Goal: Transaction & Acquisition: Purchase product/service

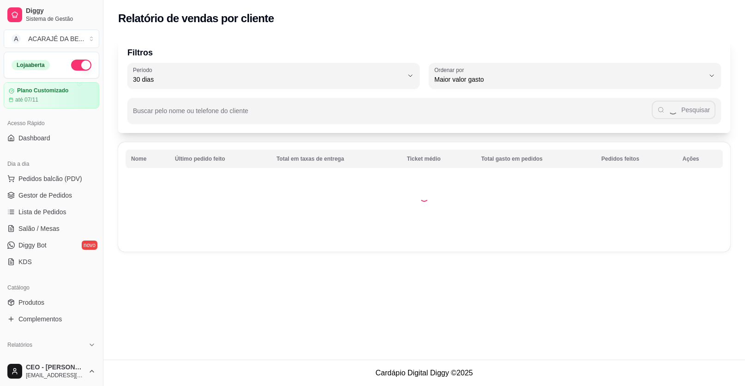
select select "30"
select select "HIGHEST_TOTAL_SPENT_WITH_ORDERS"
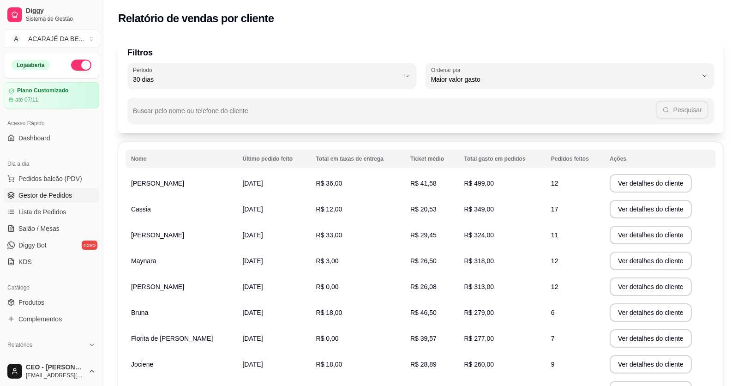
click at [47, 192] on span "Gestor de Pedidos" at bounding box center [45, 195] width 54 height 9
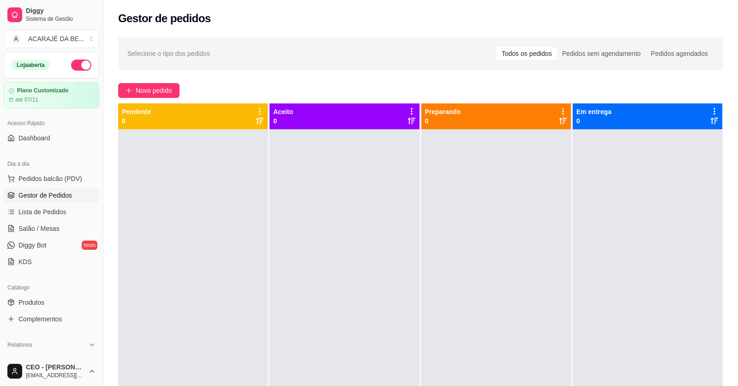
click at [60, 193] on span "Gestor de Pedidos" at bounding box center [45, 195] width 54 height 9
click at [474, 354] on div at bounding box center [496, 322] width 150 height 386
click at [168, 89] on span "Novo pedido" at bounding box center [154, 90] width 36 height 10
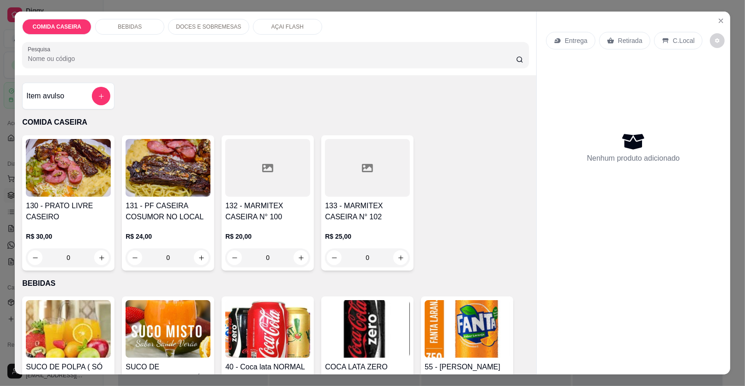
click at [345, 177] on div at bounding box center [367, 168] width 85 height 58
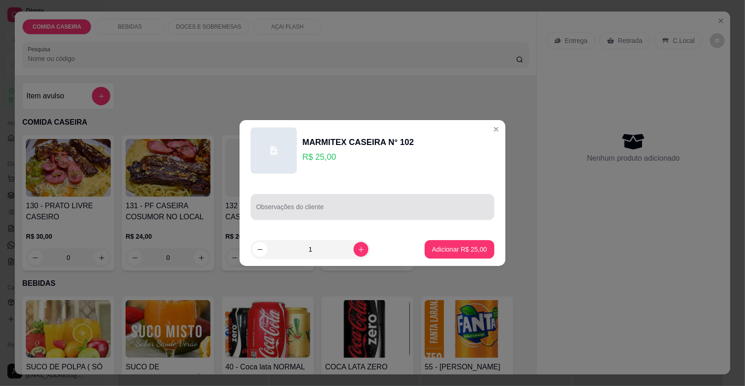
click at [326, 211] on input "Observações do cliente" at bounding box center [372, 210] width 233 height 9
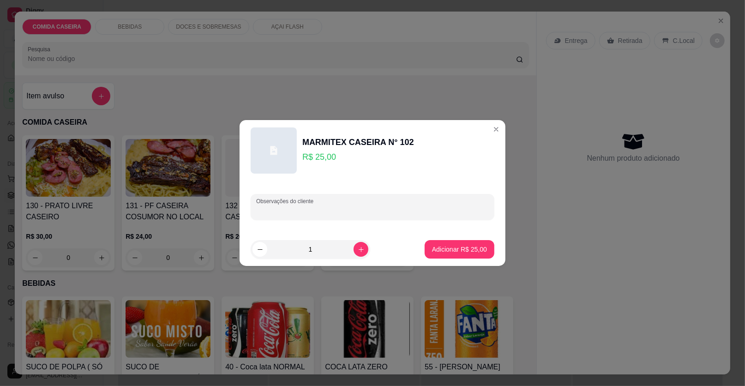
paste input "Arroz branco Purê de batata Beterraba cozida Iscas de carne Bife ao molho"
type input "Arroz branco Purê de batata Beterraba cozida Iscas de carne Bife ao molho"
click at [480, 247] on button "Adicionar R$ 25,00" at bounding box center [460, 249] width 70 height 18
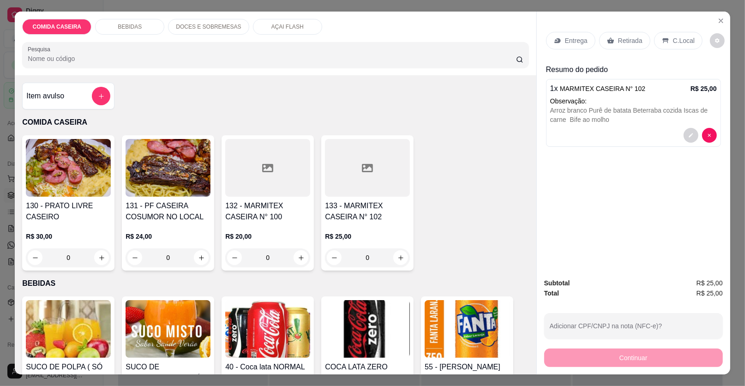
click at [389, 185] on div at bounding box center [367, 168] width 85 height 58
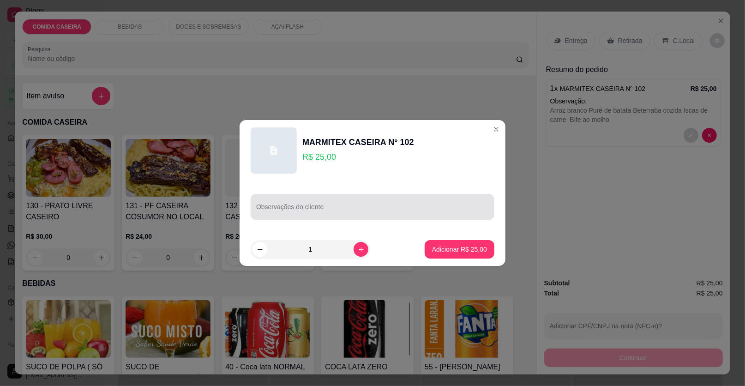
click at [392, 208] on input "Observações do cliente" at bounding box center [372, 210] width 233 height 9
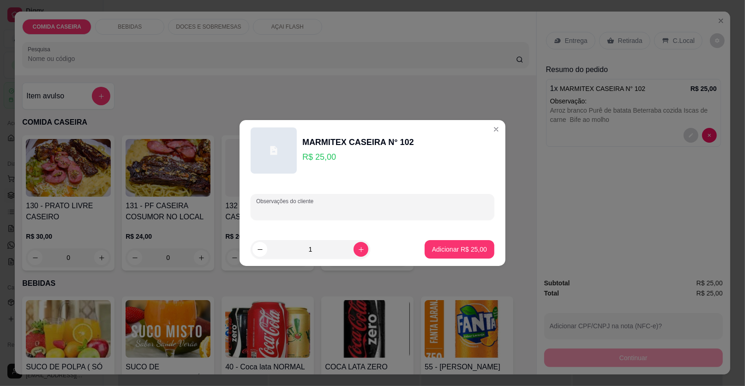
paste input "Arroz branco Feijão tropeiro Purê de batata Beterraba cozida Iscas de carne Fil…"
type input "Arroz branco Feijão tropeiro Purê de batata Beterraba cozida Iscas de carne Fil…"
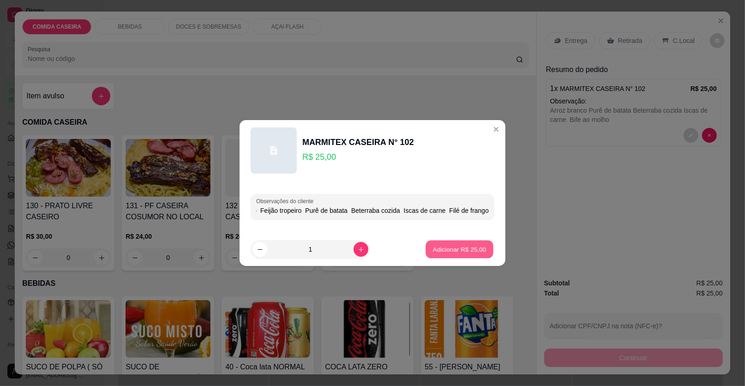
scroll to position [0, 0]
click at [455, 246] on p "Adicionar R$ 25,00" at bounding box center [460, 249] width 54 height 9
click at [454, 247] on div "130 - PRATO LIVRE CASEIRO R$ 30,00 0 131 - PF CASEIRA COSUMOR NO LOCAL R$ 24,00…" at bounding box center [275, 202] width 506 height 135
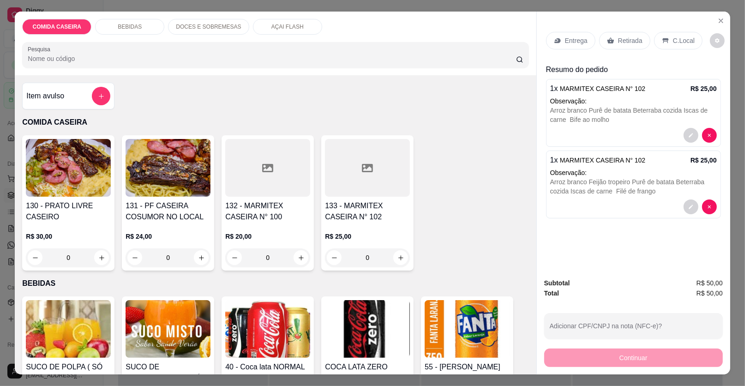
click at [579, 37] on p "Entrega" at bounding box center [576, 40] width 23 height 9
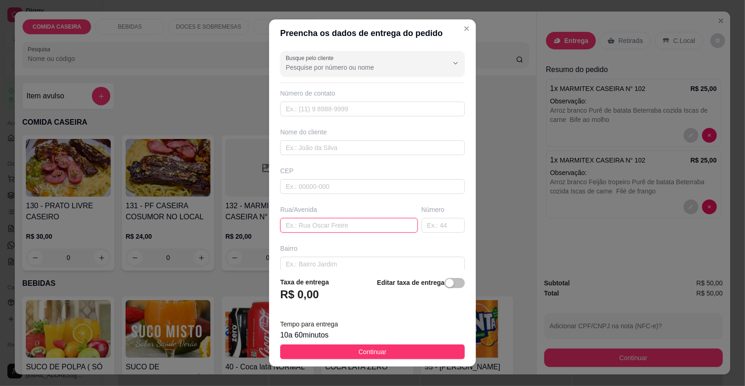
click at [379, 224] on input "text" at bounding box center [349, 225] width 138 height 15
paste input "Entregar ao guarda na Creche ao lado da FM Ubatã e mandar entregar a [PERSON_NA…"
type input "Entregar ao guarda na Creche ao lado da FM Ubatã e mandar entregar a [PERSON_NA…"
click at [330, 150] on input "text" at bounding box center [372, 147] width 185 height 15
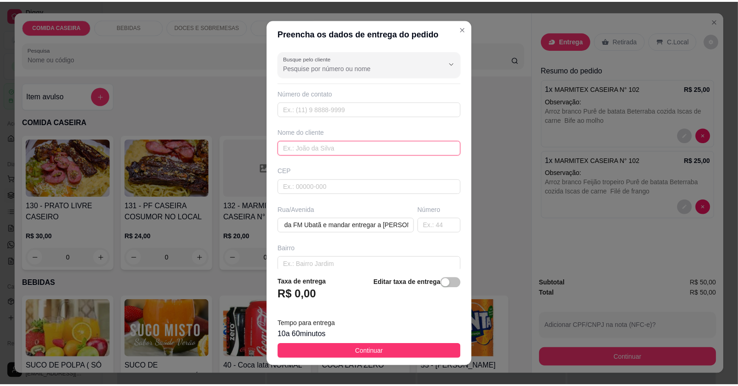
scroll to position [0, 0]
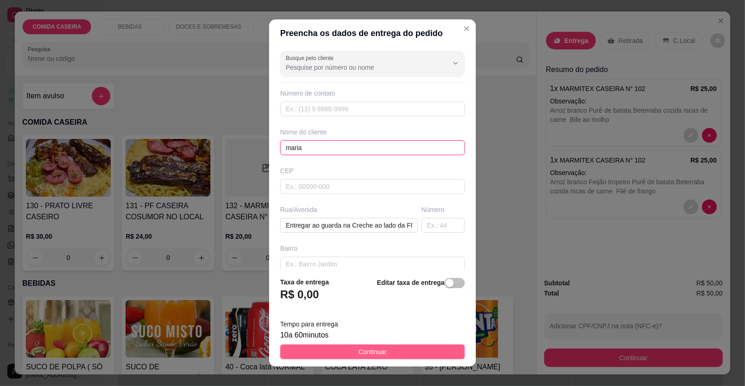
type input "maria"
click at [411, 349] on button "Continuar" at bounding box center [372, 351] width 185 height 15
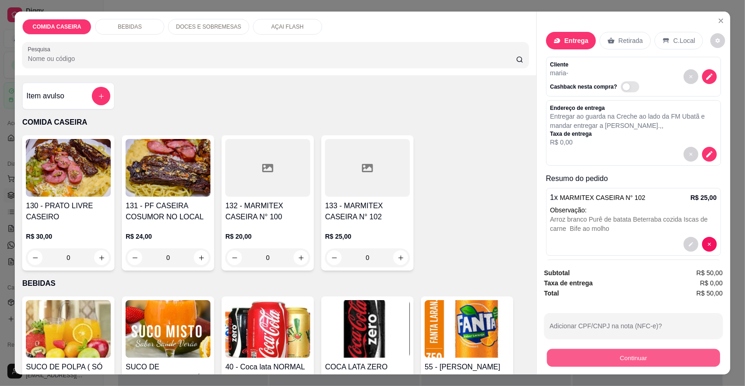
click at [582, 351] on button "Continuar" at bounding box center [633, 358] width 173 height 18
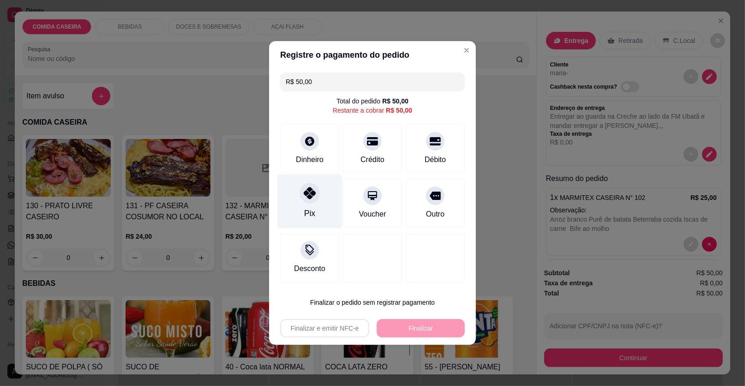
click at [304, 201] on div at bounding box center [310, 193] width 20 height 20
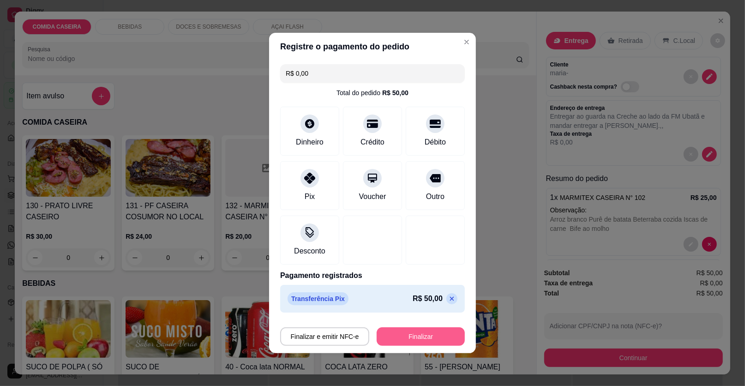
click at [406, 336] on button "Finalizar" at bounding box center [421, 336] width 88 height 18
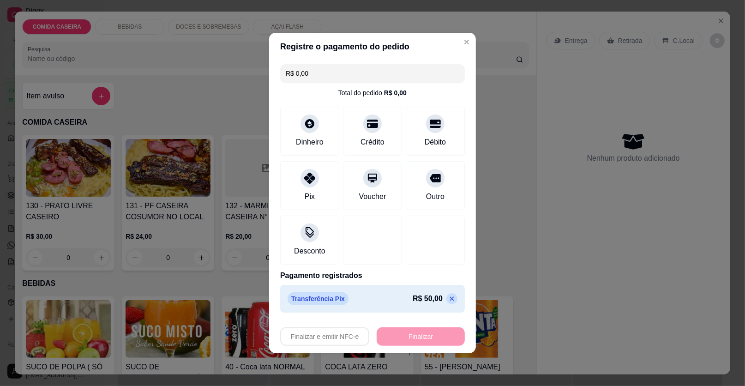
type input "-R$ 50,00"
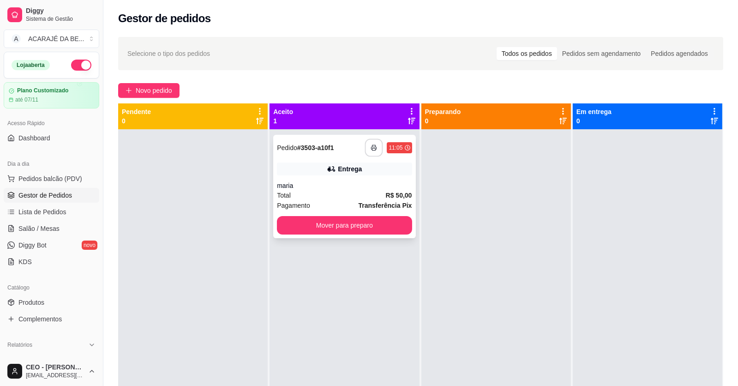
click at [378, 148] on button "button" at bounding box center [374, 148] width 18 height 18
click at [164, 90] on span "Novo pedido" at bounding box center [154, 90] width 36 height 10
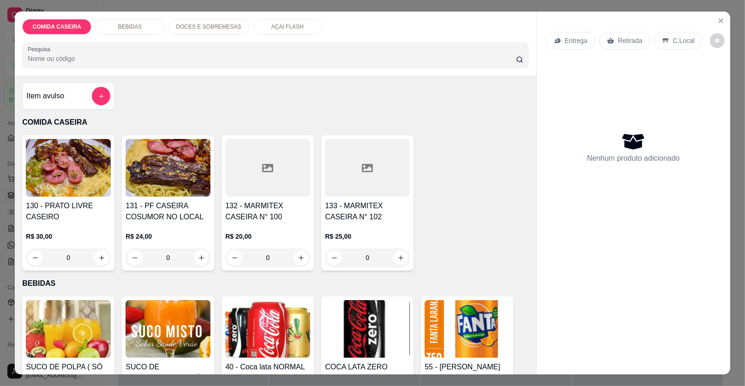
click at [84, 90] on div "Item avulso" at bounding box center [68, 96] width 84 height 18
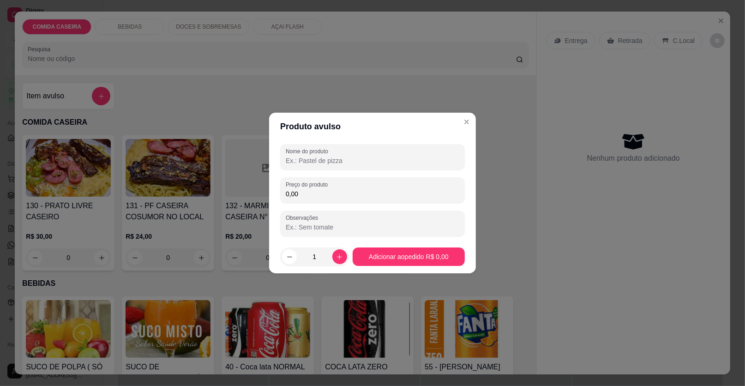
click at [345, 162] on input "Nome do produto" at bounding box center [373, 160] width 174 height 9
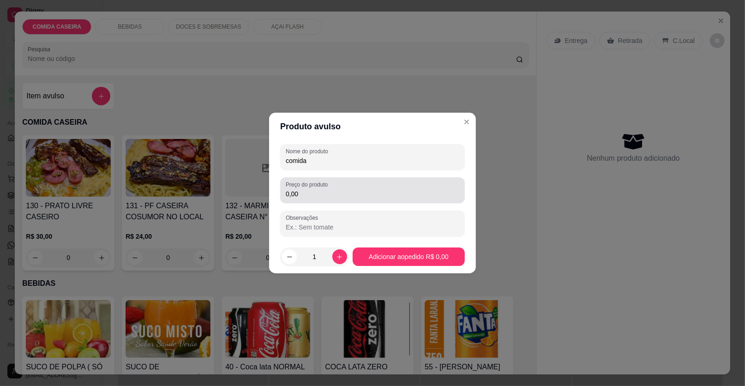
type input "comida"
click at [325, 191] on input "0,00" at bounding box center [373, 193] width 174 height 9
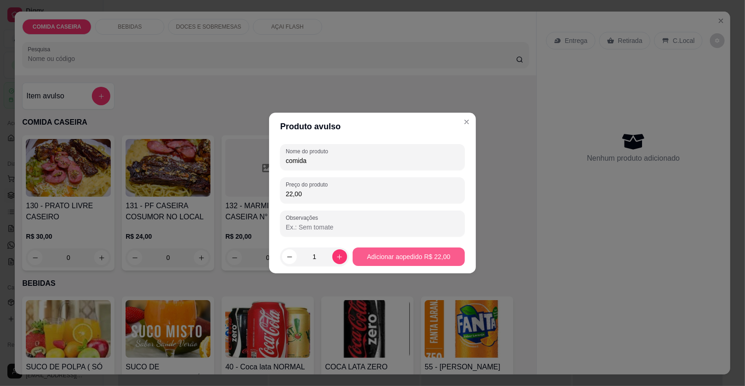
type input "22,00"
click at [422, 259] on div "130 - PRATO LIVRE CASEIRO R$ 30,00 0 131 - PF CASEIRA COSUMOR NO LOCAL R$ 24,00…" at bounding box center [275, 202] width 506 height 135
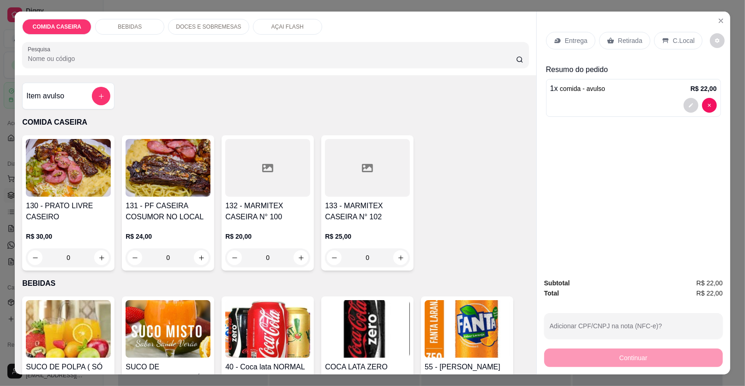
click at [568, 40] on p "Entrega" at bounding box center [576, 40] width 23 height 9
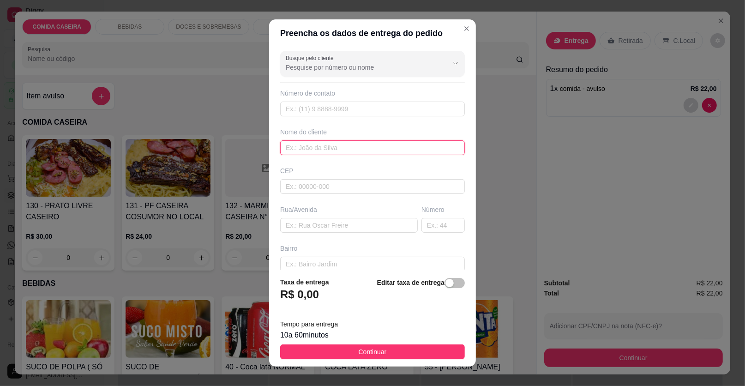
click at [338, 145] on input "text" at bounding box center [372, 147] width 185 height 15
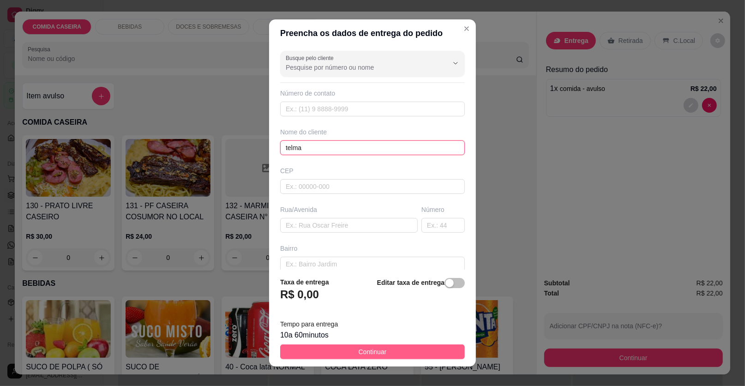
type input "telma"
click at [361, 355] on span "Continuar" at bounding box center [373, 352] width 28 height 10
click at [361, 355] on img at bounding box center [367, 329] width 85 height 58
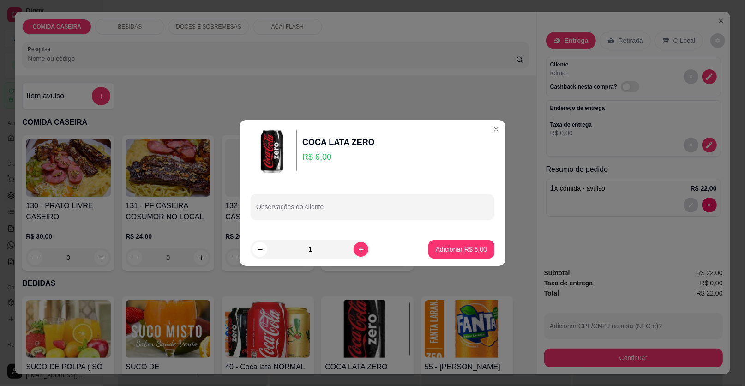
click at [617, 362] on button "Continuar" at bounding box center [633, 357] width 179 height 18
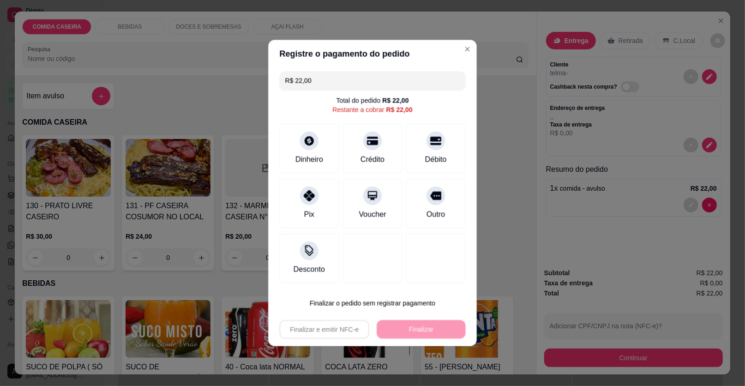
click at [610, 358] on button "Continuar" at bounding box center [633, 357] width 179 height 18
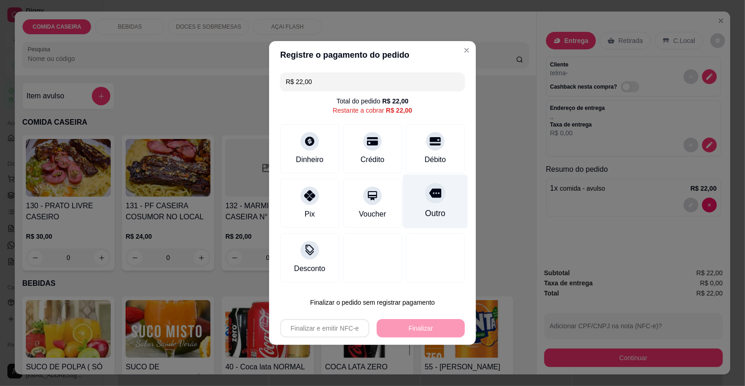
click at [438, 201] on div "Outro" at bounding box center [435, 201] width 65 height 54
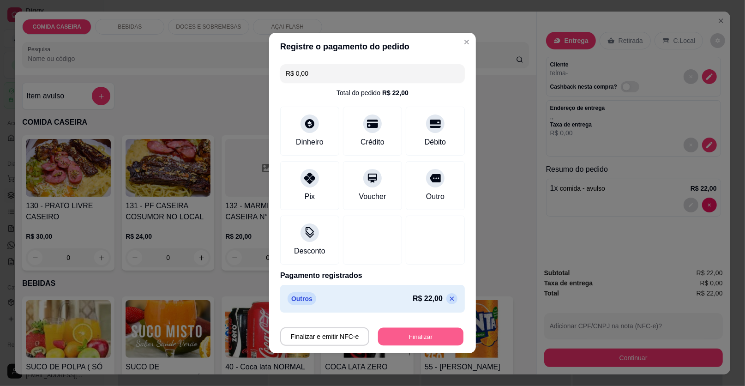
click at [414, 330] on button "Finalizar" at bounding box center [420, 337] width 85 height 18
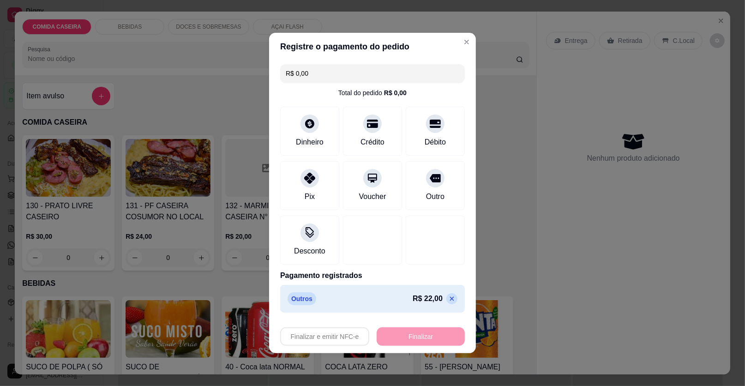
type input "-R$ 22,00"
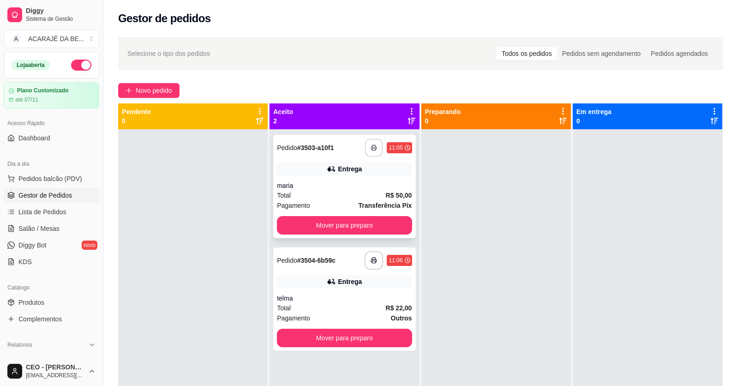
click at [378, 147] on button "button" at bounding box center [374, 148] width 18 height 18
click at [367, 257] on button "button" at bounding box center [374, 261] width 18 height 18
drag, startPoint x: 217, startPoint y: 255, endPoint x: 221, endPoint y: 249, distance: 7.3
click at [217, 255] on div at bounding box center [193, 322] width 150 height 386
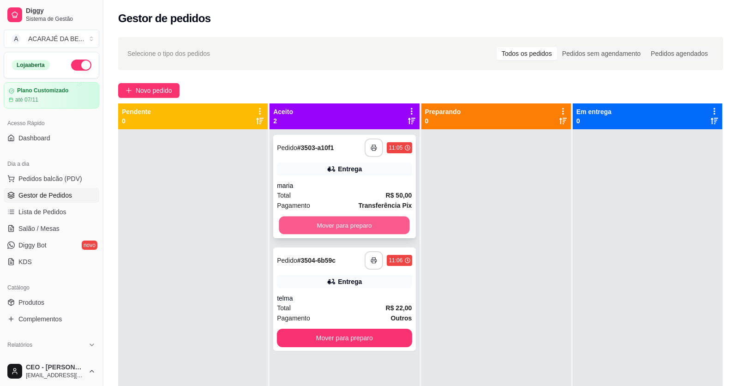
click at [396, 228] on button "Mover para preparo" at bounding box center [344, 225] width 131 height 18
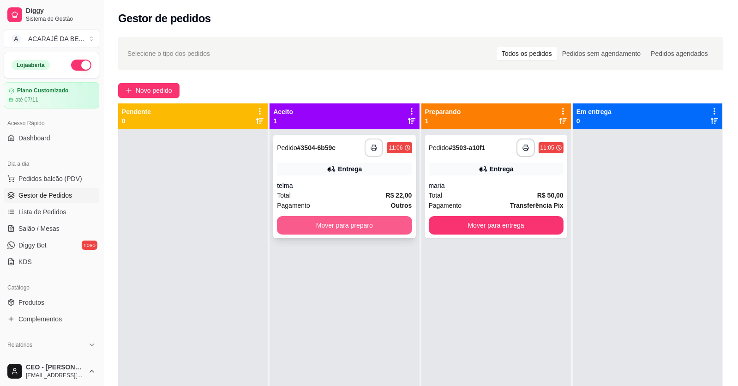
click at [397, 228] on button "Mover para preparo" at bounding box center [344, 225] width 135 height 18
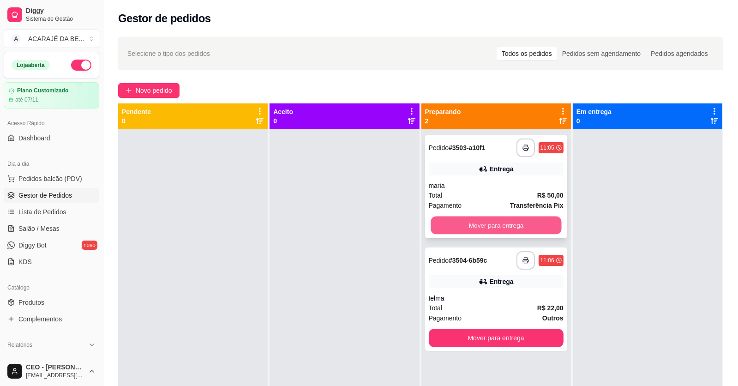
click at [457, 222] on button "Mover para entrega" at bounding box center [496, 225] width 131 height 18
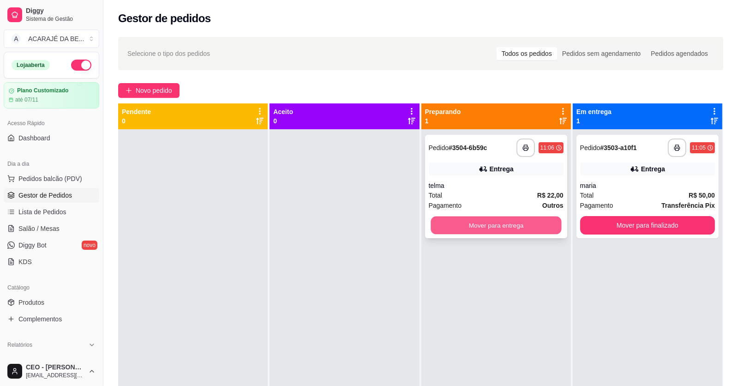
click at [460, 222] on button "Mover para entrega" at bounding box center [496, 225] width 131 height 18
click at [460, 222] on div "Mover para entrega" at bounding box center [496, 225] width 135 height 18
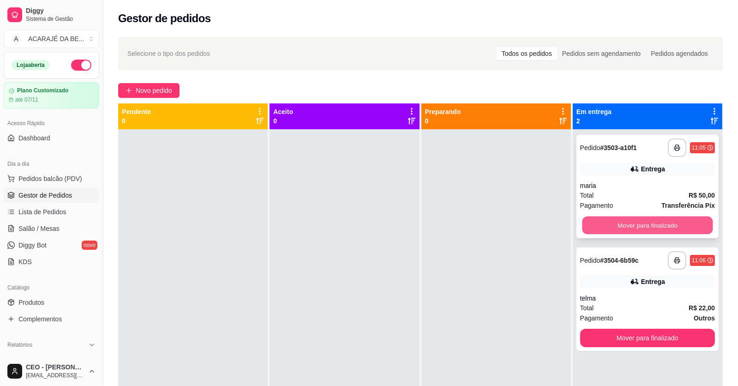
click at [604, 224] on button "Mover para finalizado" at bounding box center [647, 225] width 131 height 18
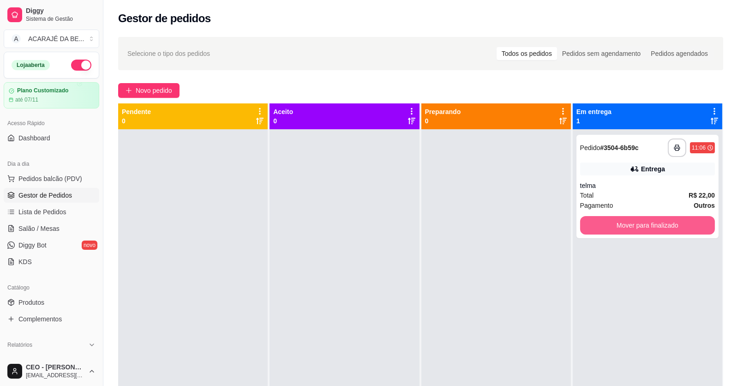
click at [604, 224] on button "Mover para finalizado" at bounding box center [647, 225] width 135 height 18
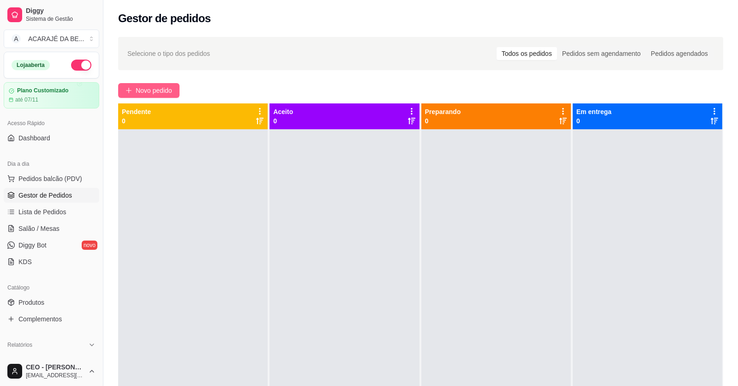
click at [166, 88] on span "Novo pedido" at bounding box center [154, 90] width 36 height 10
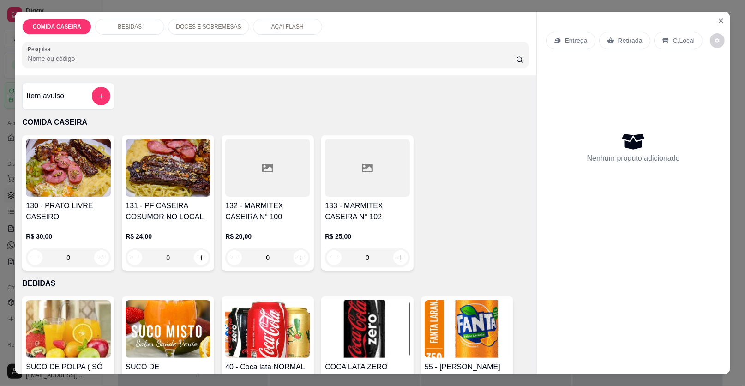
click at [362, 178] on div at bounding box center [367, 168] width 85 height 58
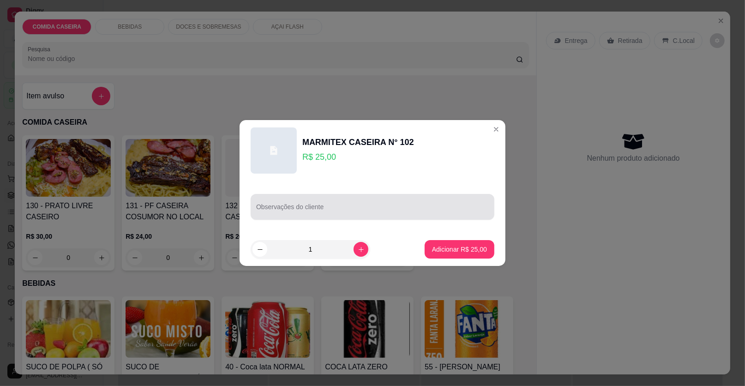
click at [398, 205] on div at bounding box center [372, 207] width 233 height 18
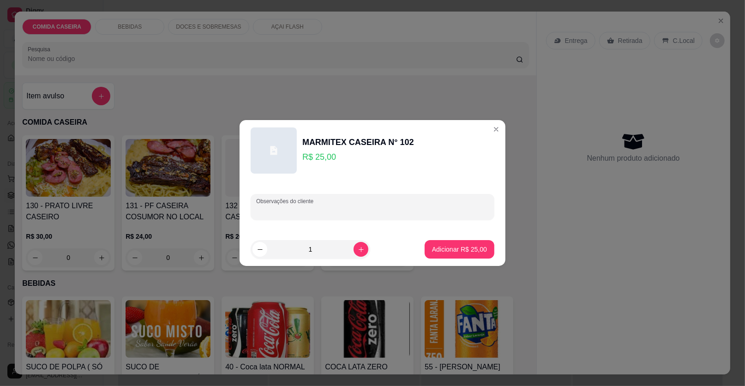
paste input "Feijão tropeiro arroz macarrão e salada de maionese cane suína e Carne assada"
type input "Feijão tropeiro arroz macarrão e salada de maionese cane suína e Carne assada"
click at [474, 253] on p "Adicionar R$ 25,00" at bounding box center [460, 249] width 54 height 9
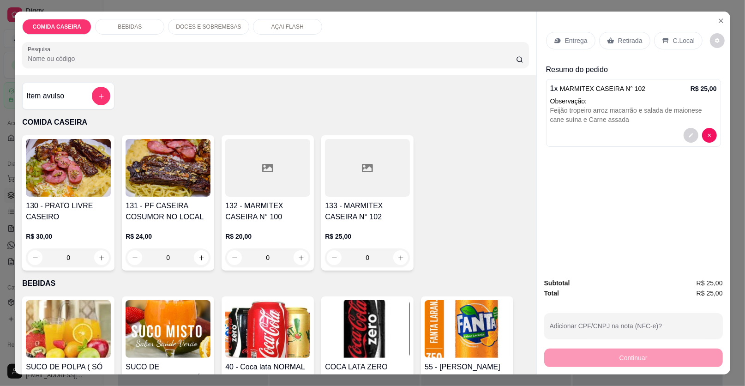
click at [573, 40] on p "Entrega" at bounding box center [576, 40] width 23 height 9
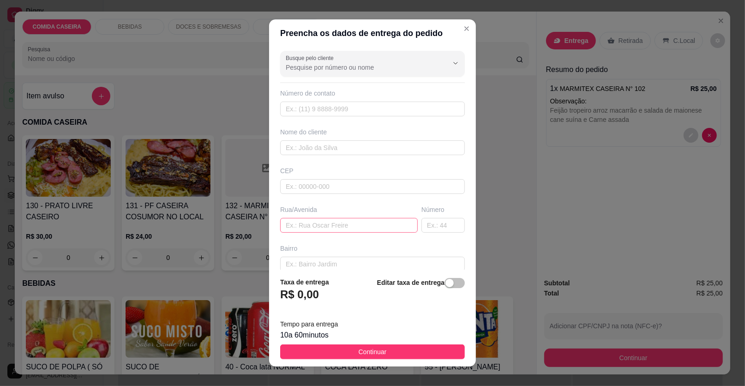
drag, startPoint x: 375, startPoint y: 214, endPoint x: 371, endPoint y: 221, distance: 7.7
click at [373, 217] on div "Rua/Avenida" at bounding box center [348, 219] width 141 height 28
click at [369, 225] on input "text" at bounding box center [349, 225] width 138 height 15
paste input "Barrio gloria terçeira Travessa"
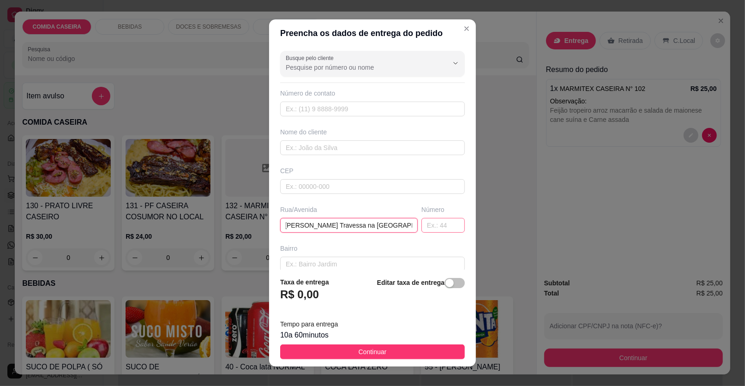
type input "Barrio [PERSON_NAME] Travessa na [GEOGRAPHIC_DATA][PERSON_NAME]"
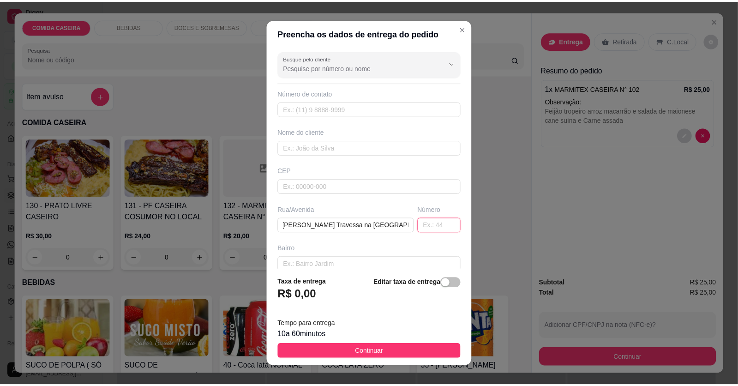
scroll to position [0, 0]
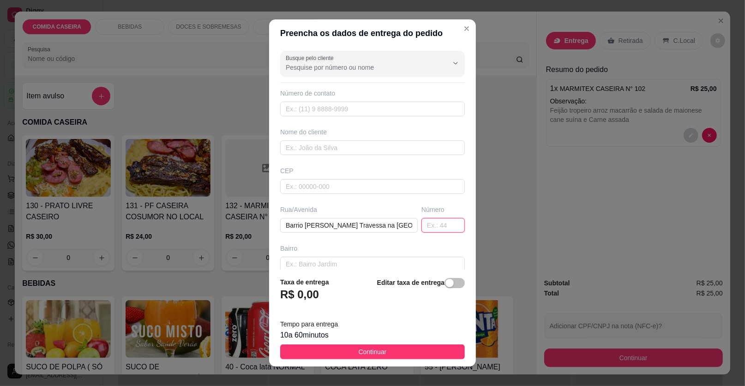
click at [426, 224] on input "text" at bounding box center [442, 225] width 43 height 15
type input "56"
click at [361, 149] on input "text" at bounding box center [372, 147] width 185 height 15
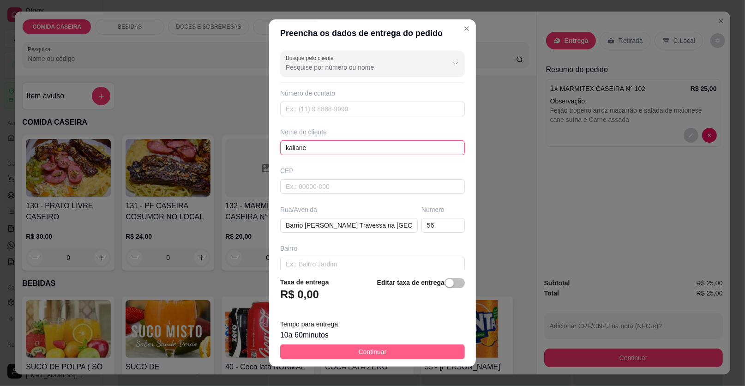
type input "kaliane"
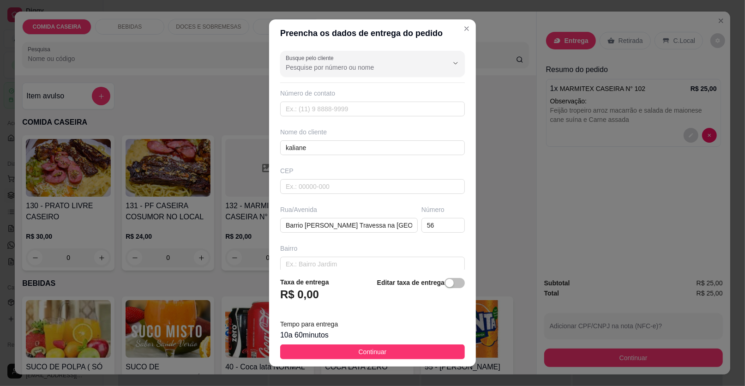
click at [418, 344] on footer "Taxa de entrega R$ 0,00 Editar taxa de entrega Tempo para entrega 10 a 60 minut…" at bounding box center [372, 318] width 207 height 97
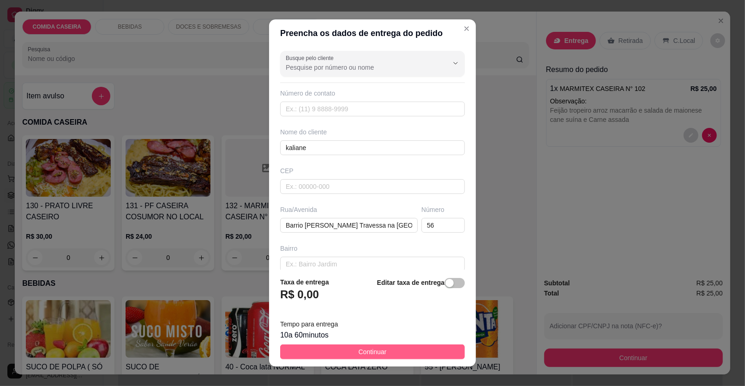
click at [380, 355] on button "Continuar" at bounding box center [372, 351] width 185 height 15
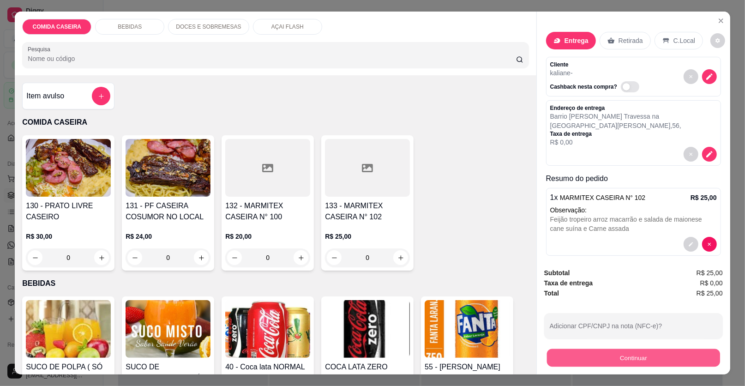
click at [563, 359] on button "Continuar" at bounding box center [633, 358] width 173 height 18
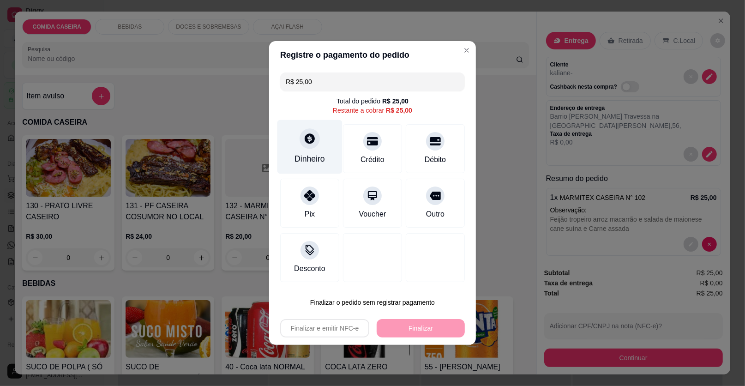
click at [320, 156] on div "Dinheiro" at bounding box center [309, 159] width 30 height 12
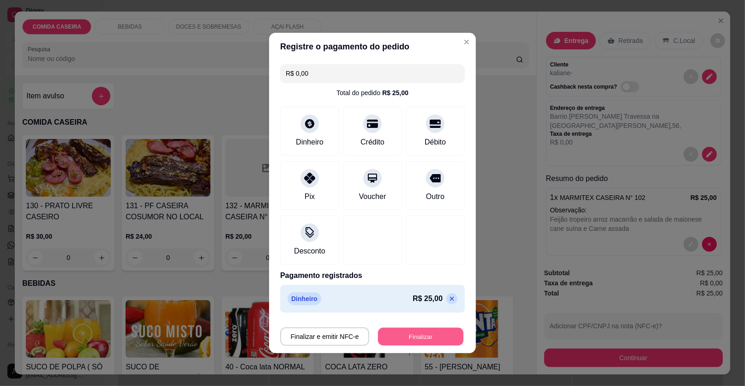
click at [418, 334] on button "Finalizar" at bounding box center [420, 337] width 85 height 18
click at [418, 334] on div "Finalizar e emitir NFC-e Finalizar" at bounding box center [372, 336] width 185 height 18
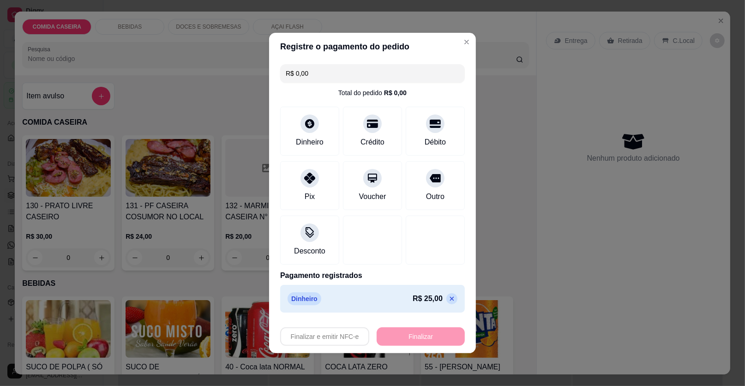
type input "-R$ 25,00"
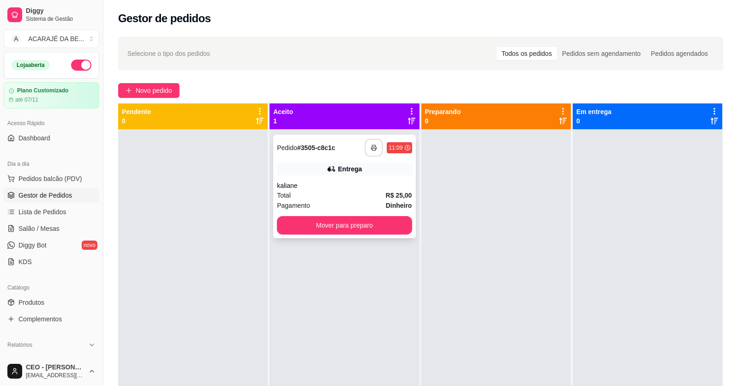
click at [367, 145] on button "button" at bounding box center [374, 148] width 18 height 18
click at [365, 230] on button "Mover para preparo" at bounding box center [344, 225] width 135 height 18
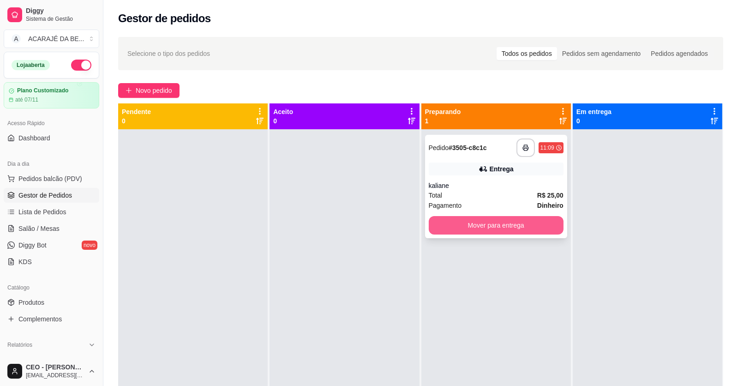
click at [477, 233] on button "Mover para entrega" at bounding box center [496, 225] width 135 height 18
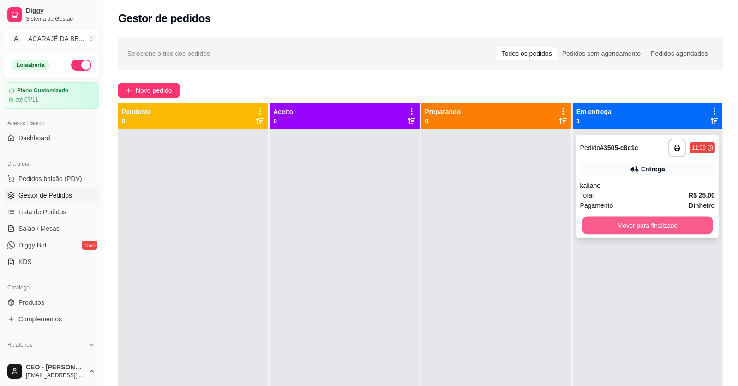
click at [667, 228] on button "Mover para finalizado" at bounding box center [647, 225] width 131 height 18
click at [667, 228] on div "Mover para finalizado" at bounding box center [647, 225] width 135 height 18
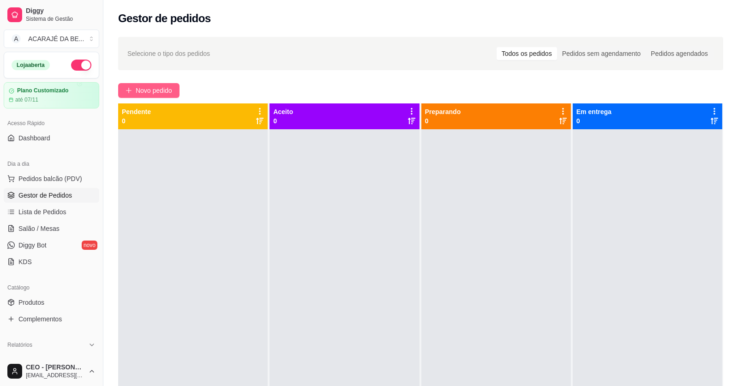
click at [146, 84] on button "Novo pedido" at bounding box center [148, 90] width 61 height 15
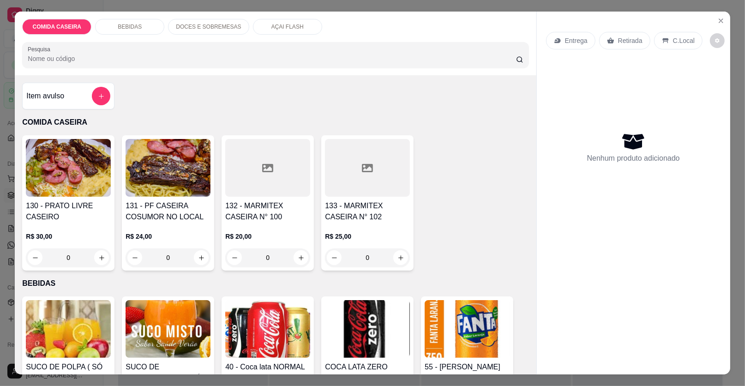
click at [290, 185] on div at bounding box center [267, 168] width 85 height 58
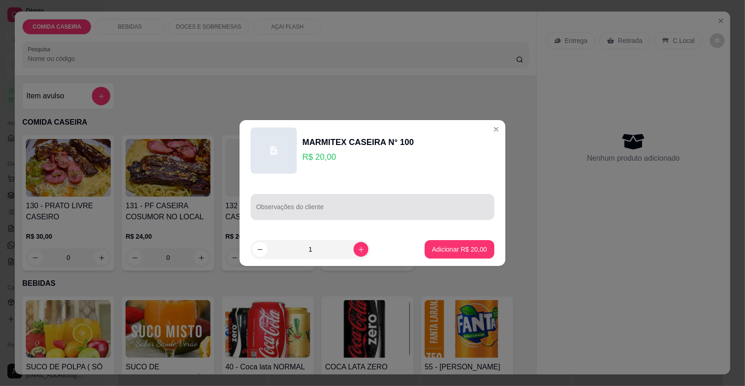
click at [356, 211] on input "Observações do cliente" at bounding box center [372, 210] width 233 height 9
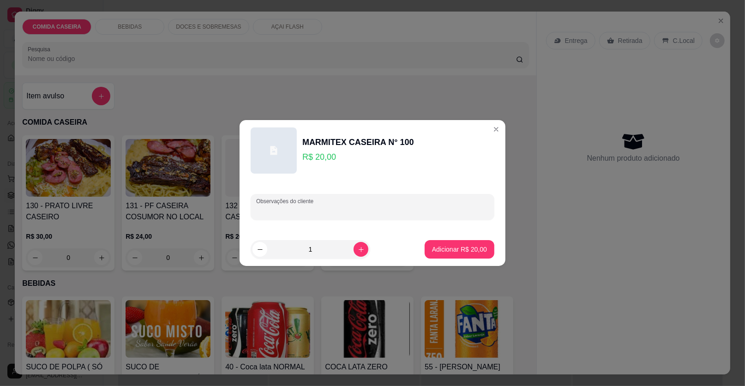
paste input "Feijão de caldo Arroz Macarrão Purê Farofa Bolinho de aipim com carne moída Fil…"
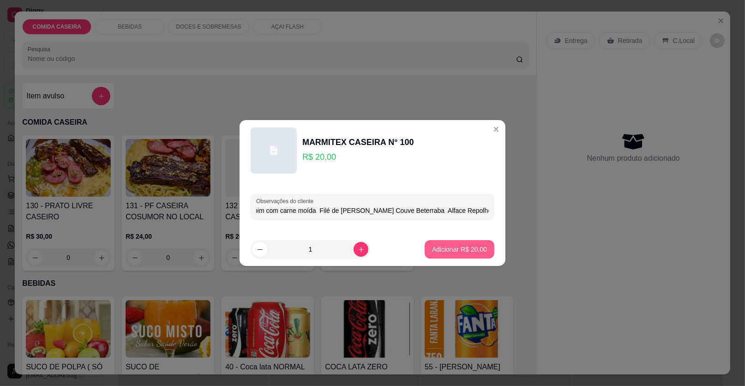
type input "Feijão de caldo Arroz Macarrão Purê Farofa Bolinho de aipim com carne moída Fil…"
click at [459, 250] on p "Adicionar R$ 20,00" at bounding box center [460, 249] width 54 height 9
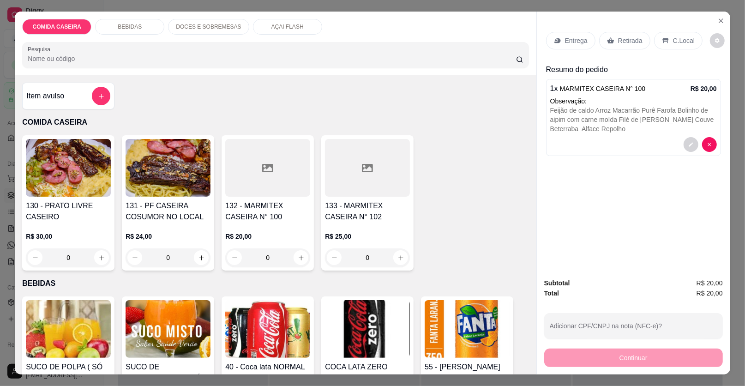
click at [577, 36] on p "Entrega" at bounding box center [576, 40] width 23 height 9
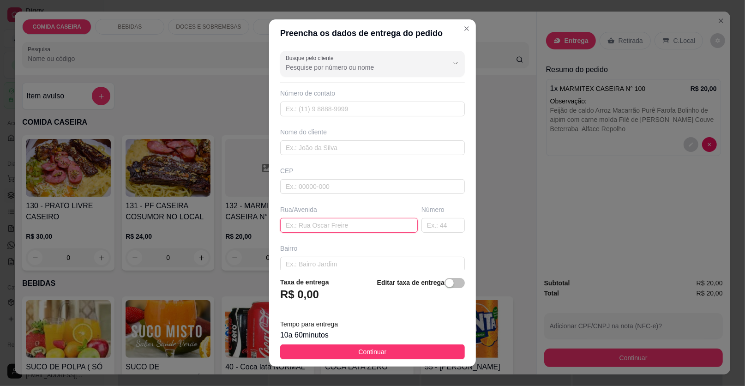
click at [354, 222] on input "text" at bounding box center [349, 225] width 138 height 15
paste input "2 travessa comissão número 9 Vizinho do funcionário [PERSON_NAME]"
type input "2 travessa comissão número 9 Vizinho do funcionário [PERSON_NAME]"
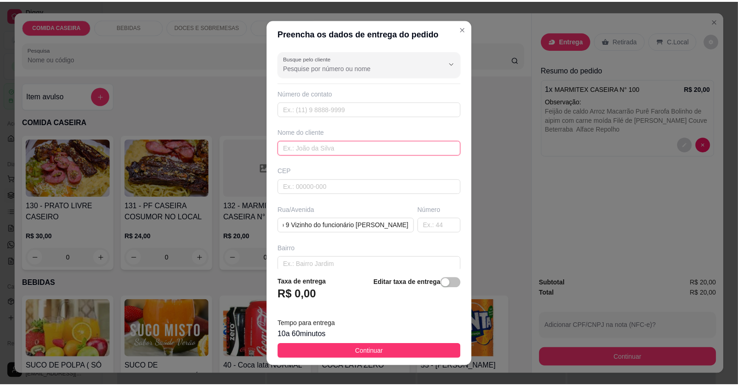
scroll to position [0, 0]
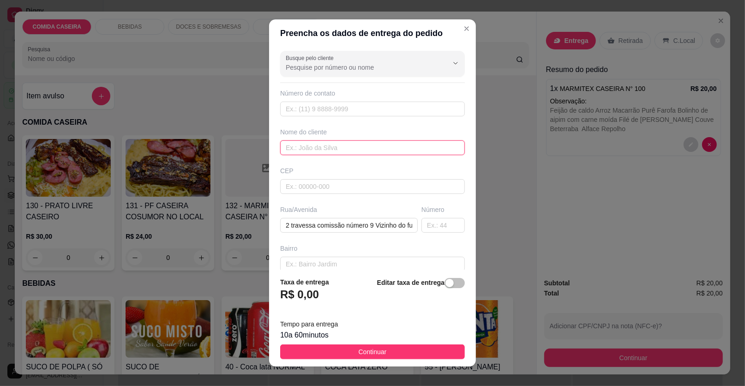
click at [379, 143] on input "text" at bounding box center [372, 147] width 185 height 15
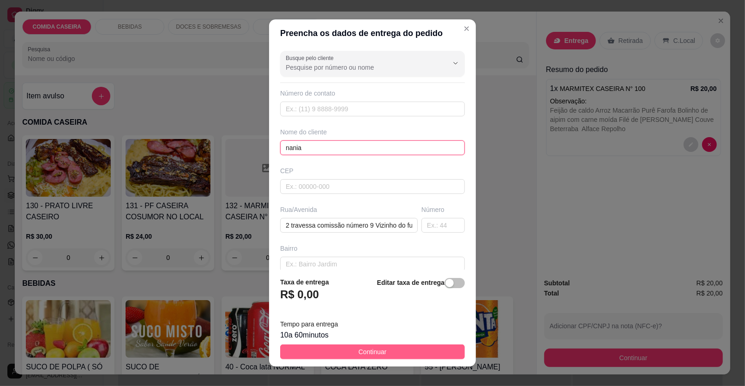
type input "nania"
click at [386, 349] on button "Continuar" at bounding box center [372, 351] width 185 height 15
click at [386, 349] on img at bounding box center [367, 329] width 85 height 58
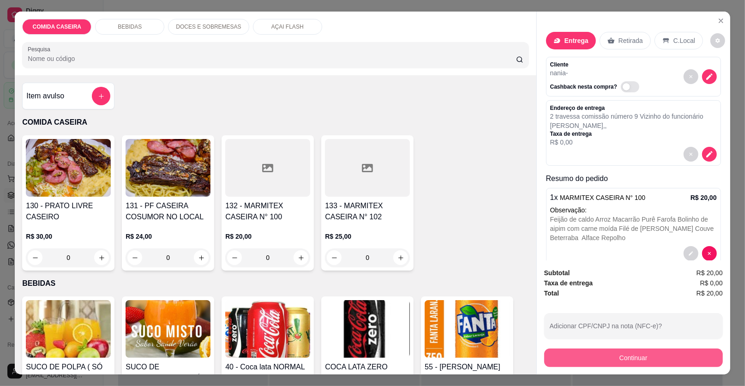
click at [570, 354] on button "Continuar" at bounding box center [633, 357] width 179 height 18
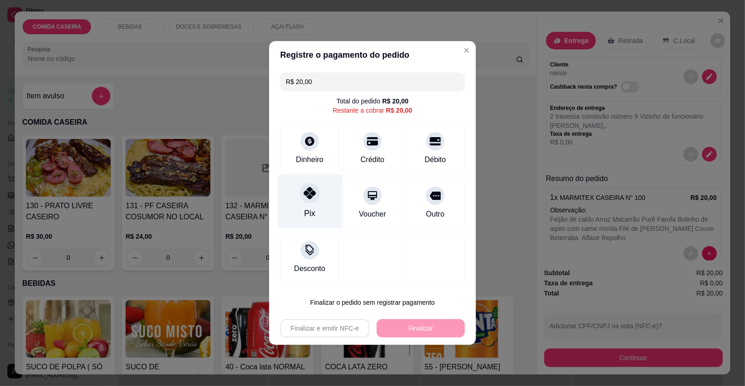
click at [316, 192] on div at bounding box center [310, 193] width 20 height 20
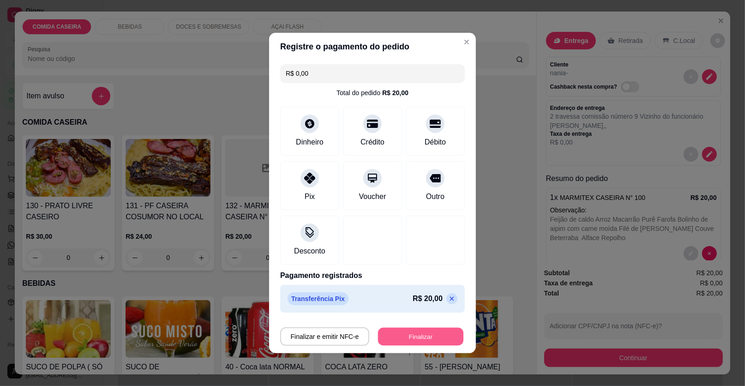
click at [418, 339] on button "Finalizar" at bounding box center [420, 337] width 85 height 18
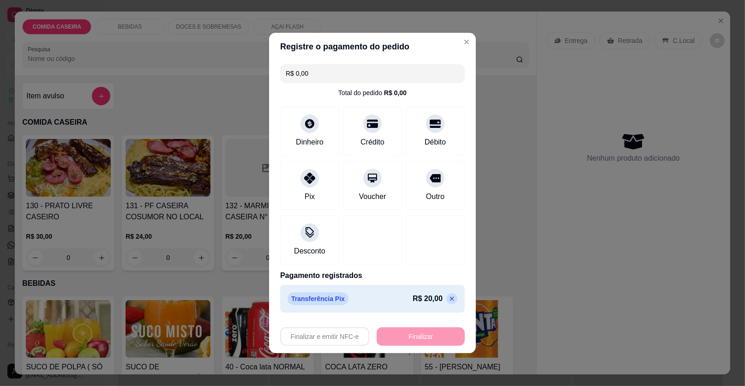
type input "-R$ 20,00"
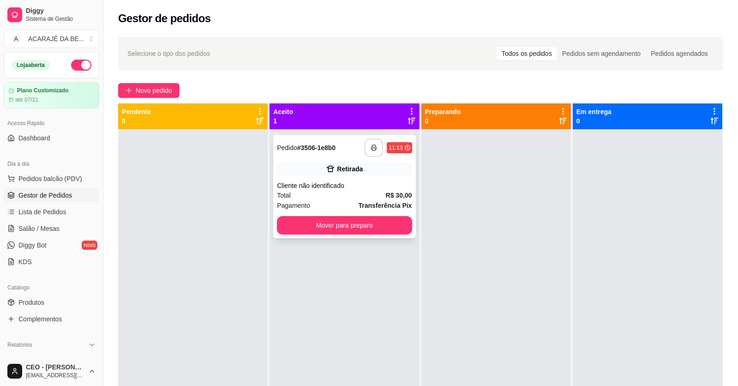
click at [372, 147] on icon "button" at bounding box center [375, 148] width 6 height 2
click at [337, 227] on button "Mover para preparo" at bounding box center [344, 225] width 131 height 18
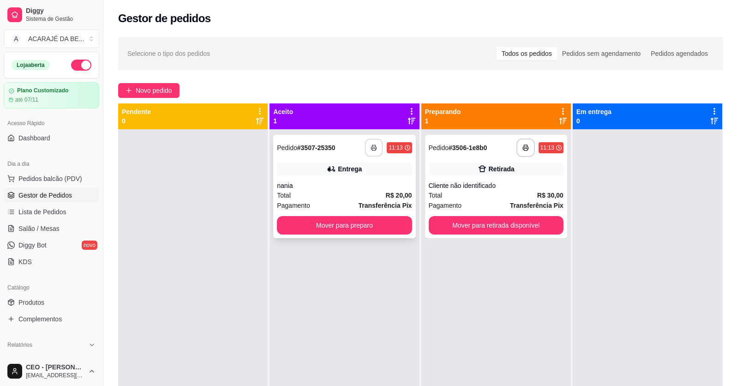
click at [376, 148] on button "button" at bounding box center [374, 148] width 18 height 18
click at [374, 229] on button "Mover para preparo" at bounding box center [344, 225] width 135 height 18
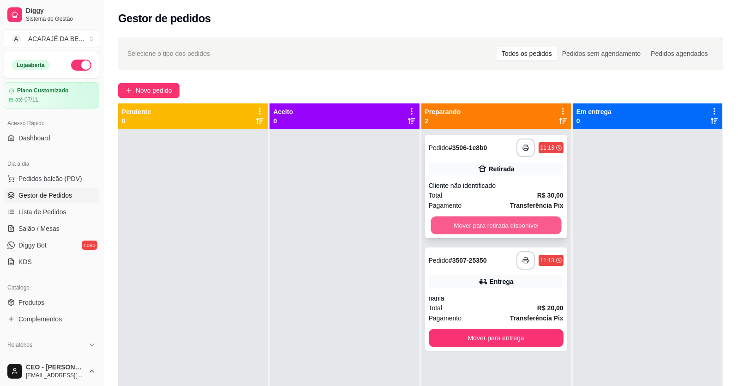
click at [436, 224] on button "Mover para retirada disponível" at bounding box center [496, 225] width 131 height 18
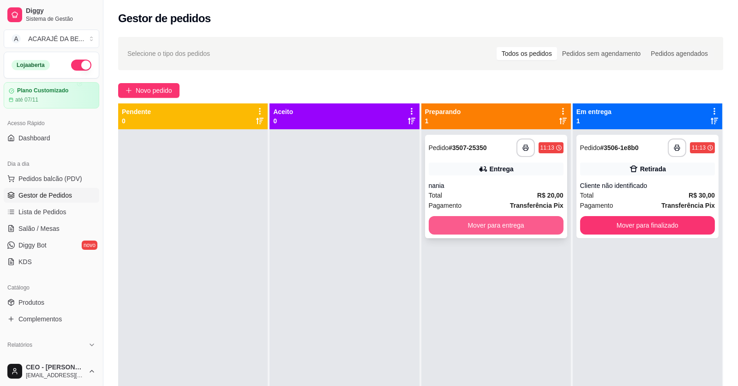
click at [440, 224] on button "Mover para entrega" at bounding box center [496, 225] width 135 height 18
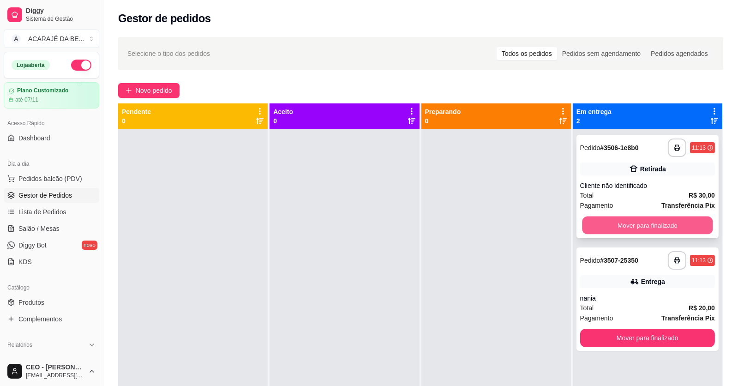
click at [608, 227] on button "Mover para finalizado" at bounding box center [647, 225] width 131 height 18
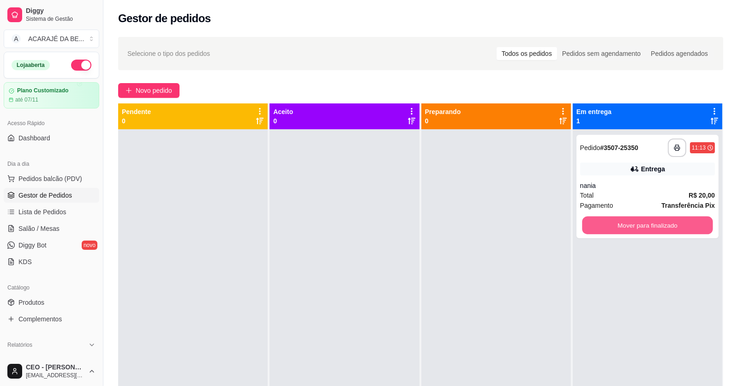
click at [608, 227] on button "Mover para finalizado" at bounding box center [647, 225] width 131 height 18
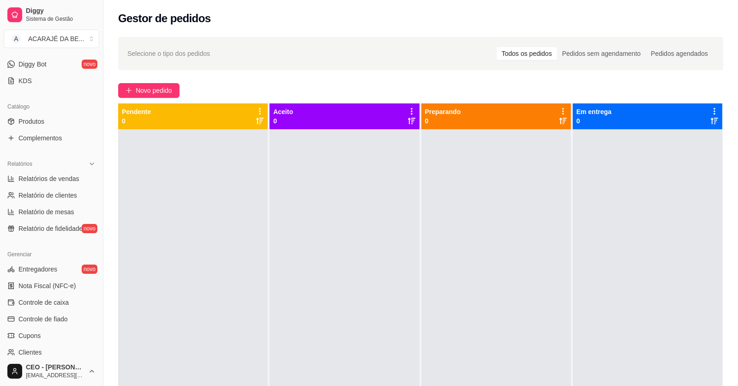
scroll to position [184, 0]
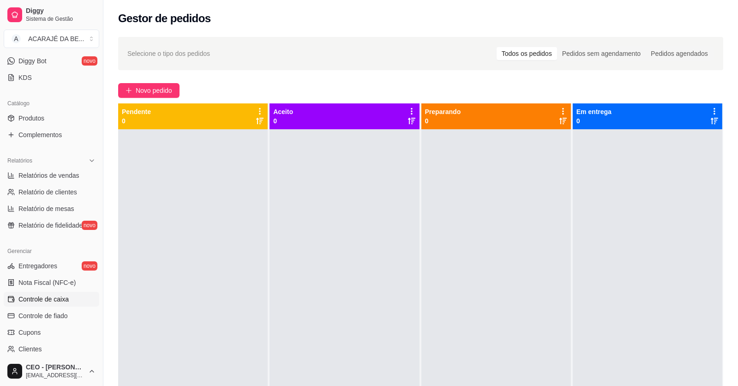
click at [65, 294] on span "Controle de caixa" at bounding box center [43, 298] width 50 height 9
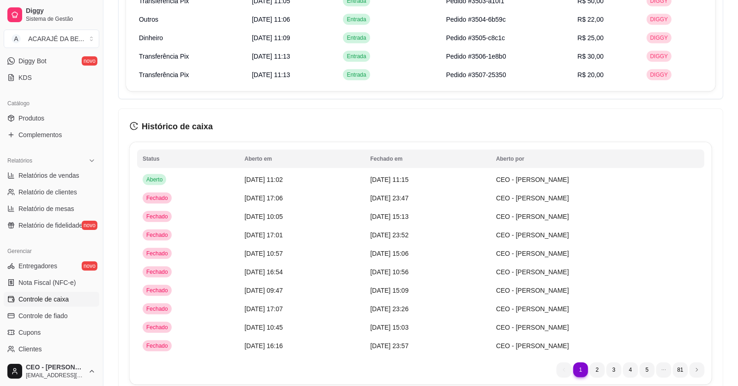
scroll to position [692, 0]
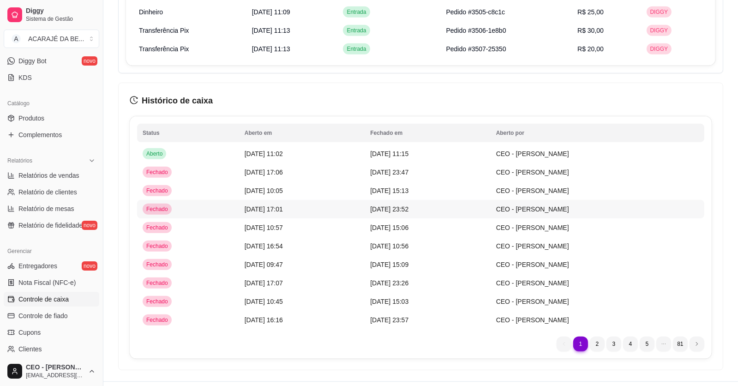
click at [450, 204] on td "[DATE] 23:52" at bounding box center [428, 209] width 126 height 18
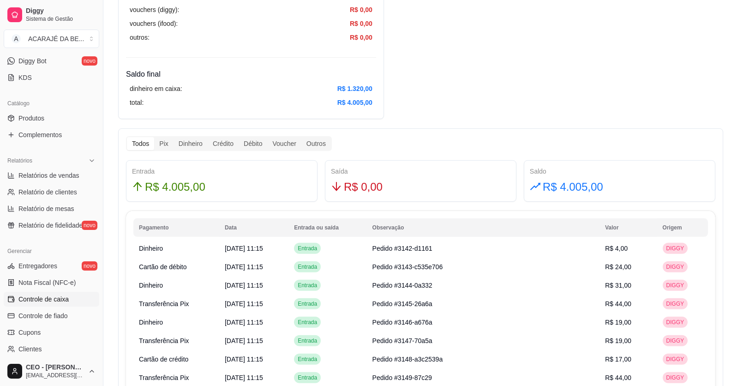
scroll to position [415, 0]
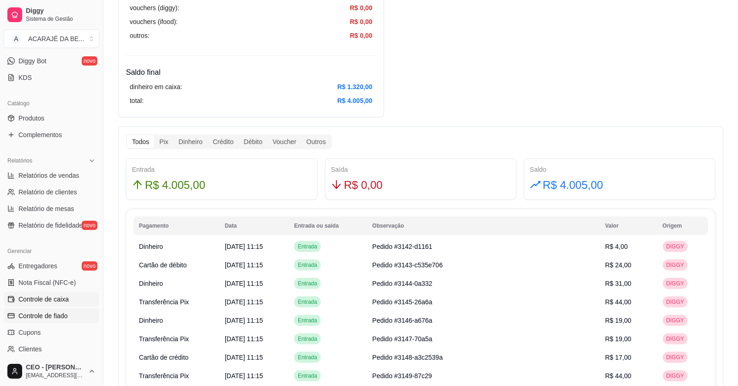
click at [60, 314] on span "Controle de fiado" at bounding box center [42, 315] width 49 height 9
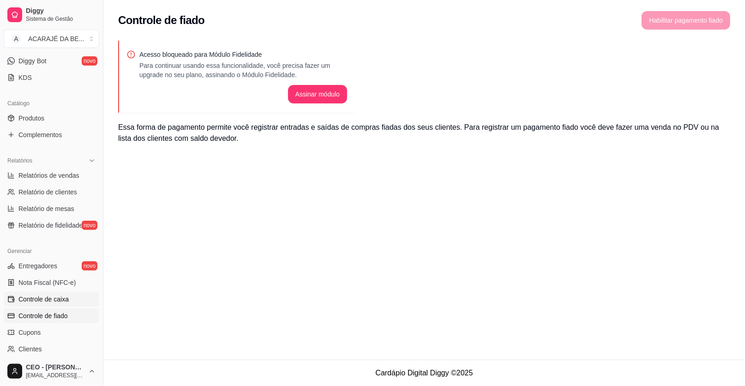
click at [61, 296] on span "Controle de caixa" at bounding box center [43, 298] width 50 height 9
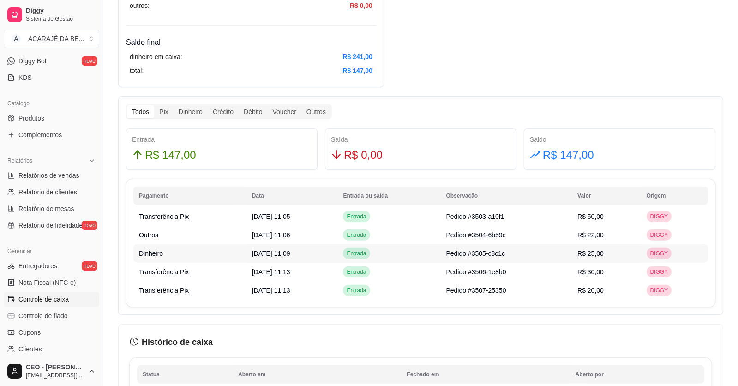
scroll to position [496, 0]
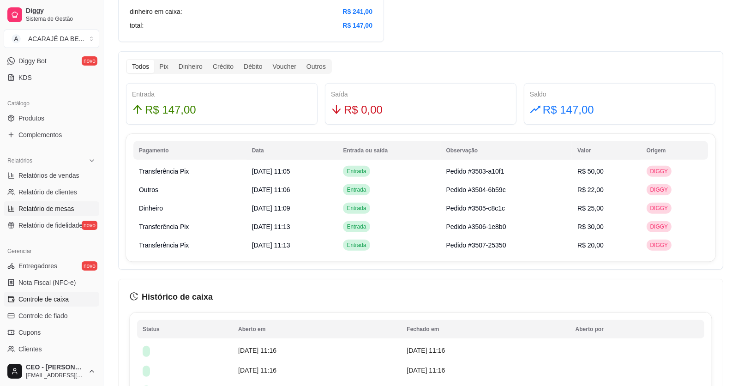
click at [70, 210] on span "Relatório de mesas" at bounding box center [46, 208] width 56 height 9
select select "TOTAL_OF_ORDERS"
select select "7"
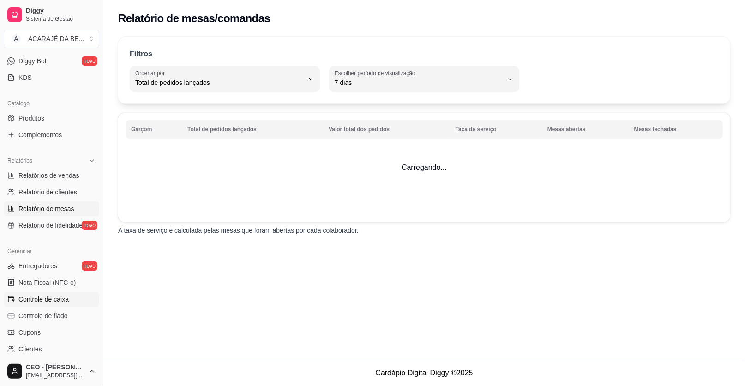
click at [49, 292] on link "Controle de caixa" at bounding box center [52, 299] width 96 height 15
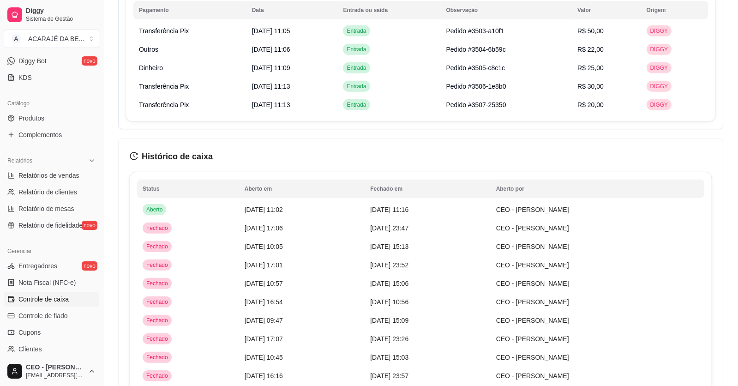
scroll to position [646, 0]
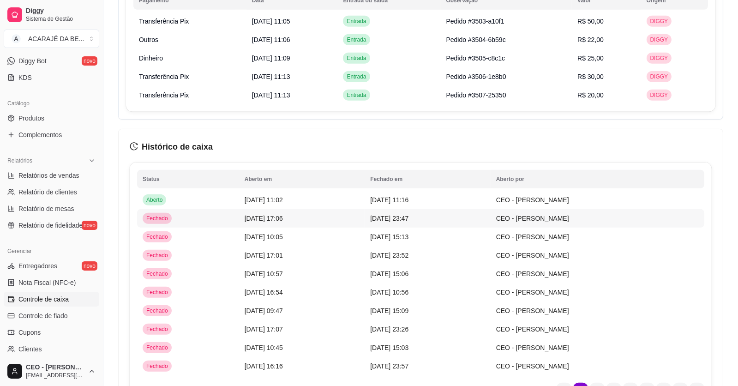
click at [467, 218] on td "[DATE] 23:47" at bounding box center [428, 218] width 126 height 18
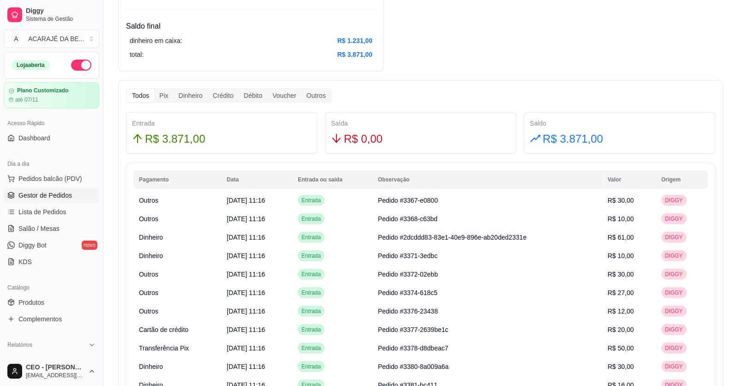
click at [60, 196] on span "Gestor de Pedidos" at bounding box center [45, 195] width 54 height 9
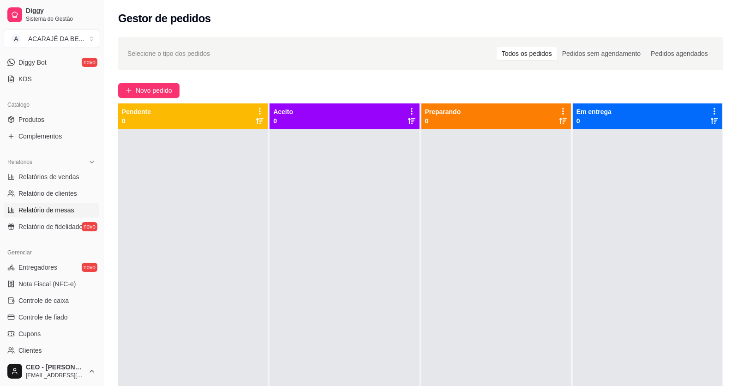
scroll to position [184, 0]
click at [71, 296] on link "Controle de caixa" at bounding box center [52, 299] width 96 height 15
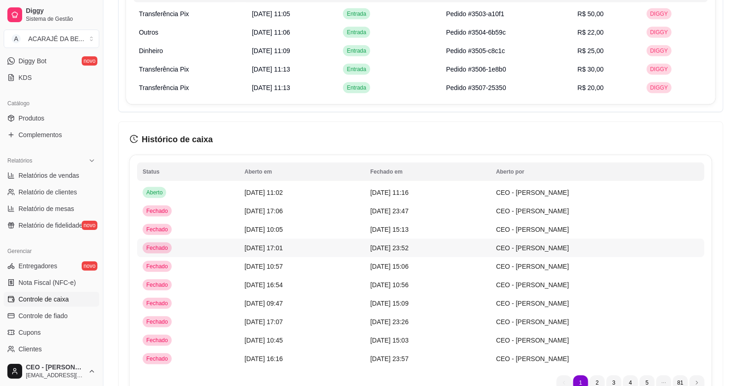
scroll to position [712, 0]
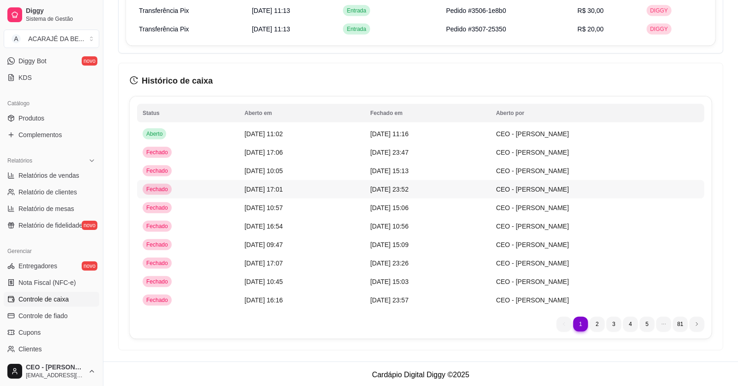
click at [446, 192] on td "[DATE] 23:52" at bounding box center [428, 189] width 126 height 18
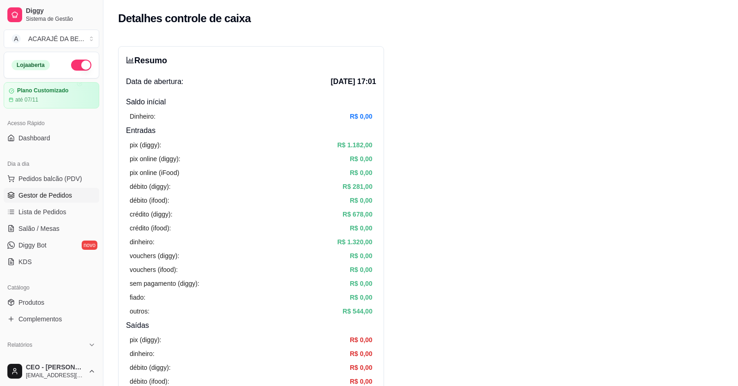
click at [56, 198] on span "Gestor de Pedidos" at bounding box center [45, 195] width 54 height 9
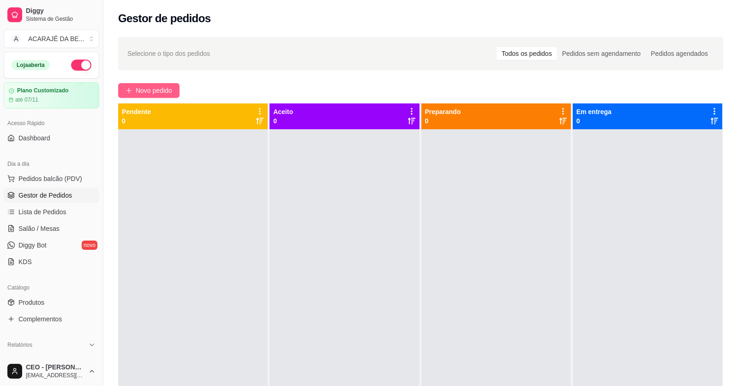
click at [167, 88] on span "Novo pedido" at bounding box center [154, 90] width 36 height 10
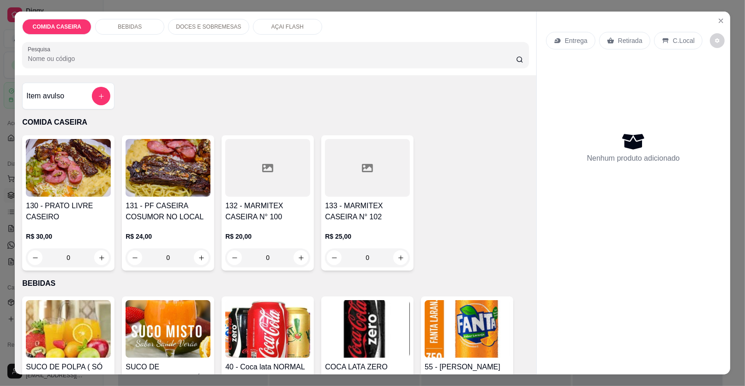
click at [364, 169] on icon at bounding box center [367, 167] width 11 height 11
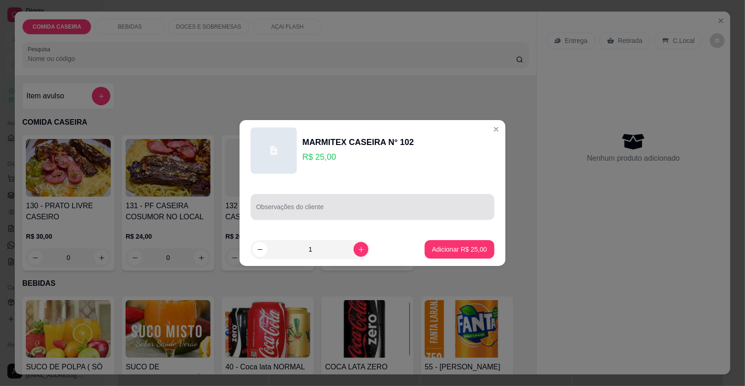
click at [379, 206] on input "Observações do cliente" at bounding box center [372, 210] width 233 height 9
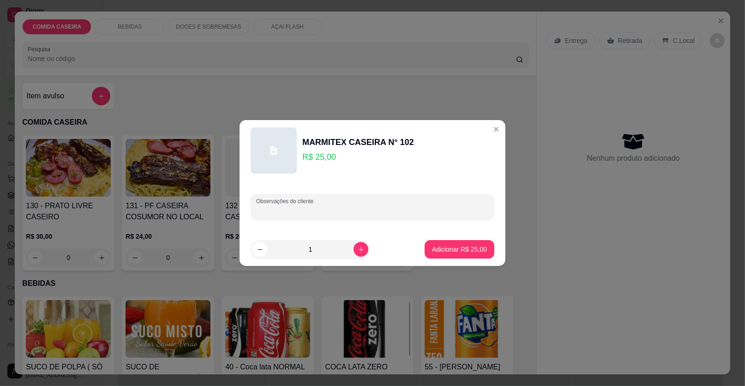
paste input "Feijão tropeiro, arroz branco, purê de batata, farofa de banana, maionese, isca…"
type input "Feijão tropeiro, arroz branco, purê de batata, farofa de banana, maionese, isca…"
click at [469, 252] on p "Adicionar R$ 25,00" at bounding box center [460, 249] width 54 height 9
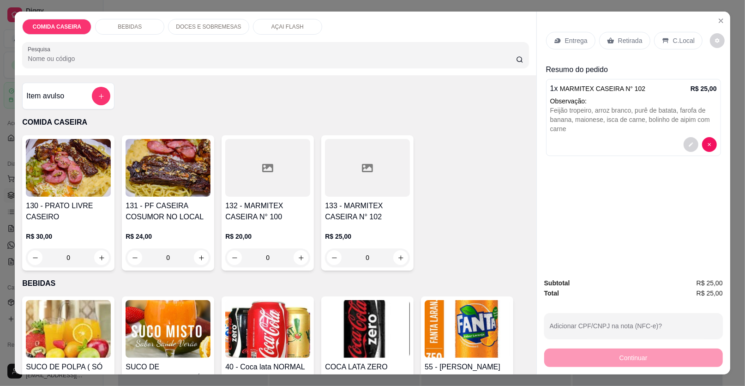
click at [561, 38] on div "Entrega" at bounding box center [570, 41] width 49 height 18
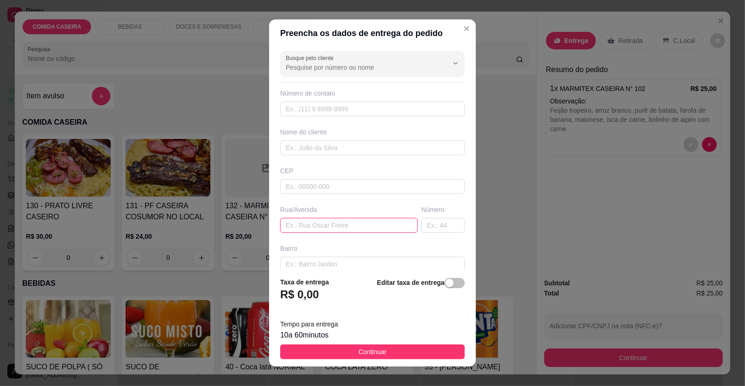
click at [354, 218] on input "text" at bounding box center [349, 225] width 138 height 15
paste input "Endereço: rua [PERSON_NAME]: esperança Número: 131"
type input "Endereço: rua [PERSON_NAME]: esperança Número: 131"
click at [340, 143] on input "text" at bounding box center [372, 147] width 185 height 15
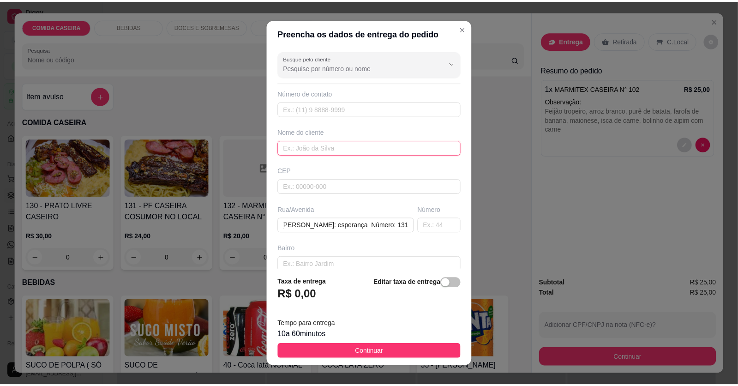
scroll to position [0, 0]
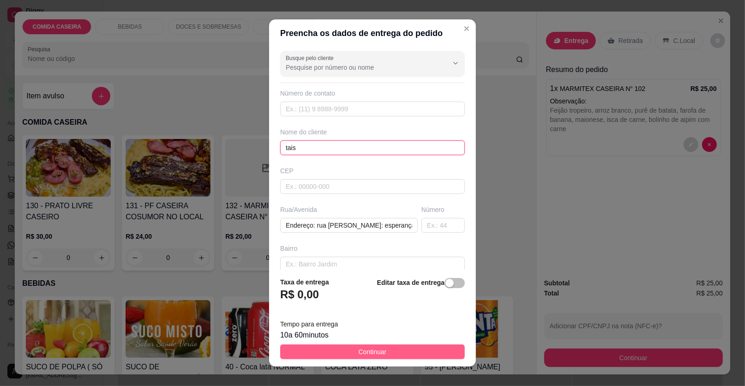
type input "tais"
click at [415, 352] on button "Continuar" at bounding box center [372, 351] width 185 height 15
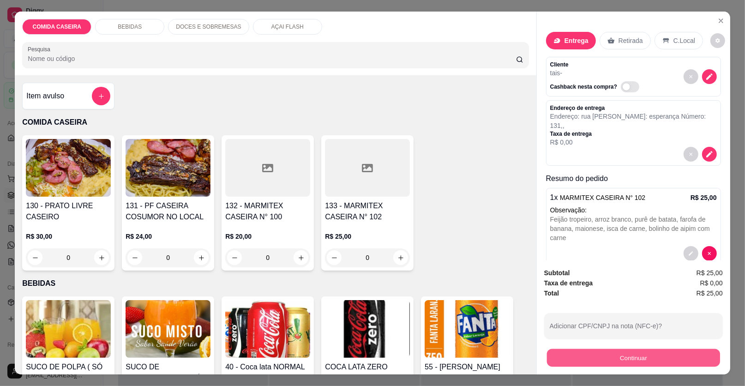
click at [551, 357] on button "Continuar" at bounding box center [633, 358] width 173 height 18
click at [549, 357] on button "Continuar" at bounding box center [633, 358] width 173 height 18
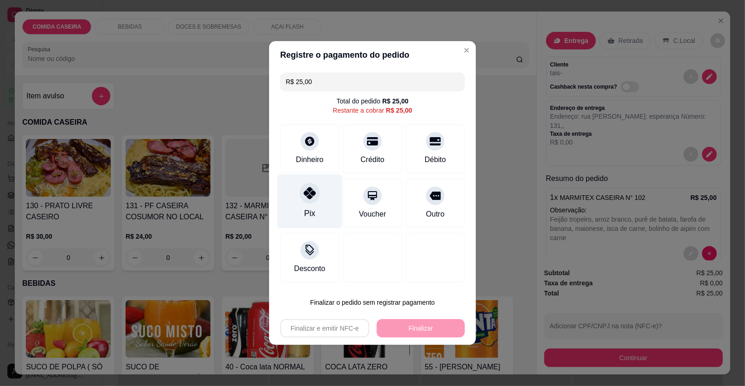
click at [315, 190] on div at bounding box center [310, 193] width 20 height 20
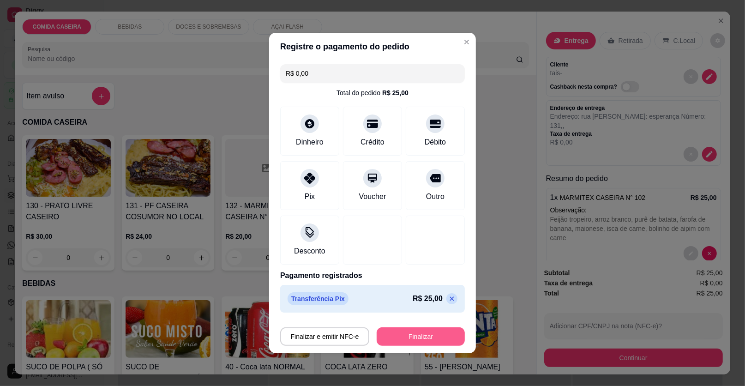
click at [403, 336] on button "Finalizar" at bounding box center [421, 336] width 88 height 18
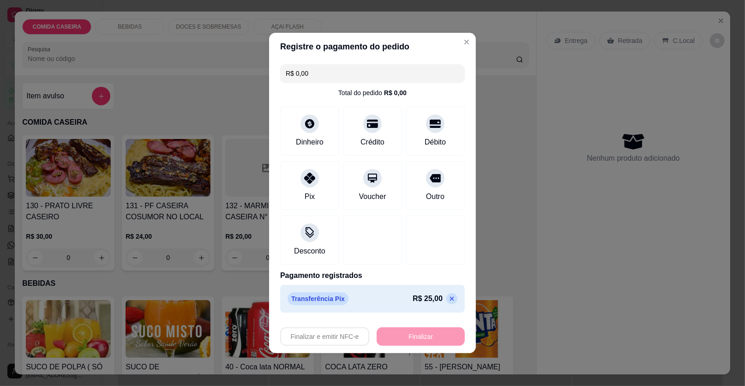
type input "-R$ 25,00"
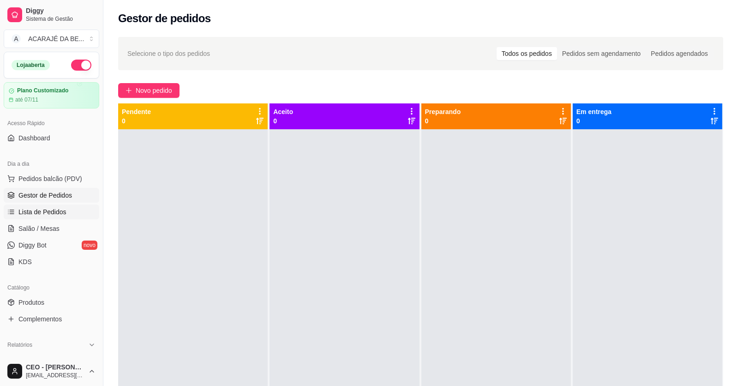
click at [54, 214] on span "Lista de Pedidos" at bounding box center [42, 211] width 48 height 9
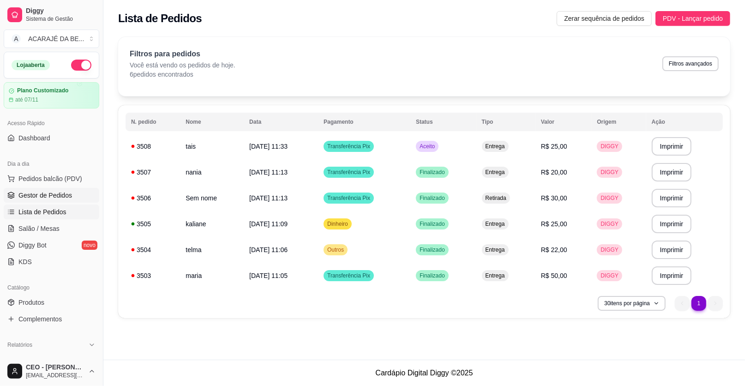
click at [65, 191] on span "Gestor de Pedidos" at bounding box center [45, 195] width 54 height 9
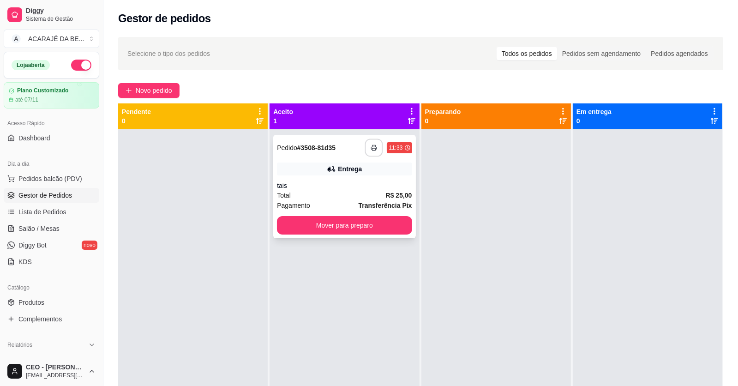
click at [375, 148] on button "button" at bounding box center [374, 148] width 18 height 18
click at [174, 92] on button "Novo pedido" at bounding box center [148, 90] width 61 height 15
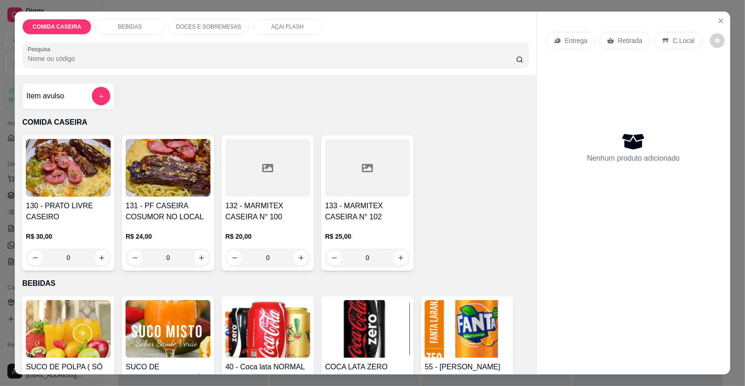
click at [336, 161] on div at bounding box center [367, 168] width 85 height 58
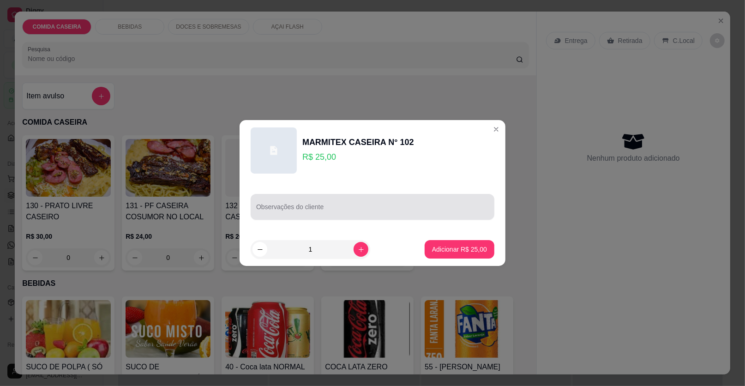
click at [360, 204] on div at bounding box center [372, 207] width 233 height 18
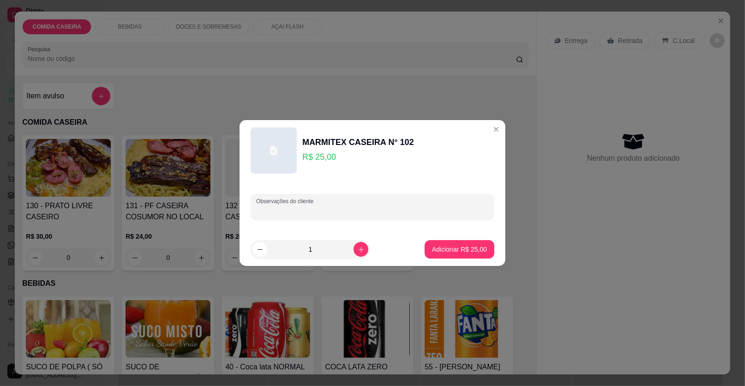
paste input "So quero arroz feijão de caldo Calabresa Carne"
type input "So quero arroz feijão de caldo Calabresa Carne"
click at [462, 246] on p "Adicionar R$ 25,00" at bounding box center [459, 249] width 55 height 9
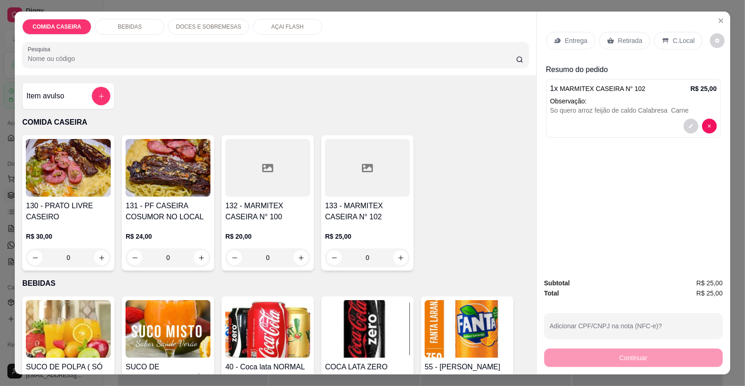
click at [575, 39] on p "Entrega" at bounding box center [576, 40] width 23 height 9
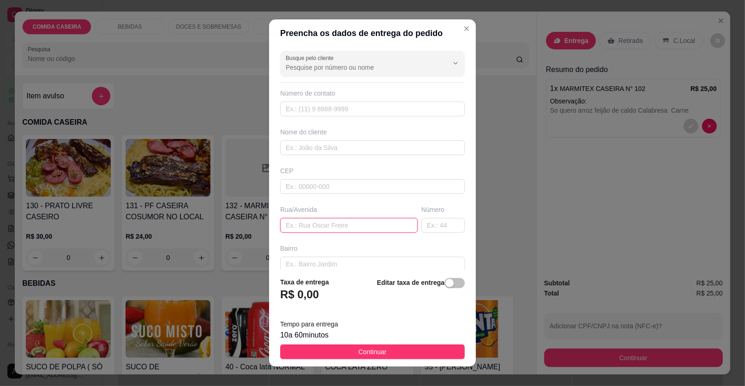
click at [337, 223] on input "text" at bounding box center [349, 225] width 138 height 15
paste input "Av landuflo no camuzino casa 96 lado padaria mogo"
type input "Av landuflo no camuzino casa 96 lado padaria mogo"
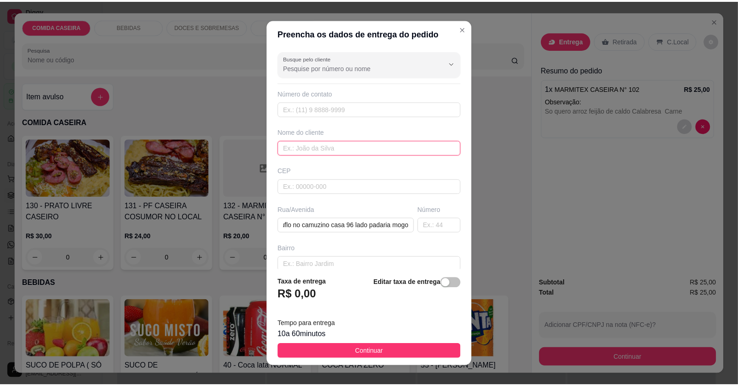
scroll to position [0, 0]
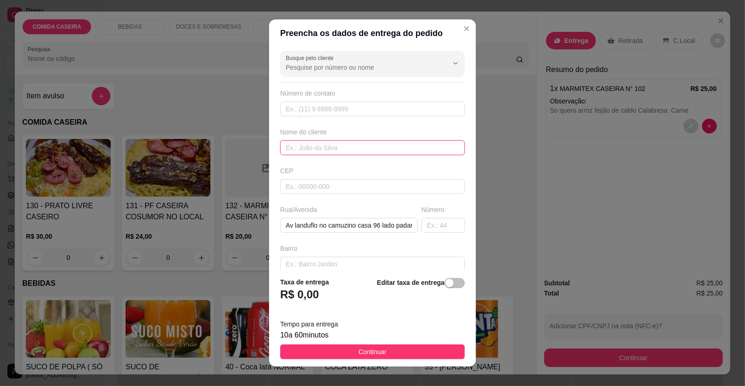
click at [367, 145] on input "text" at bounding box center [372, 147] width 185 height 15
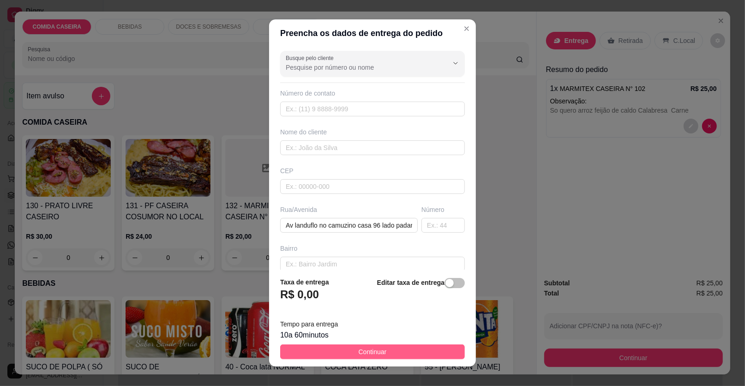
click at [338, 353] on button "Continuar" at bounding box center [372, 351] width 185 height 15
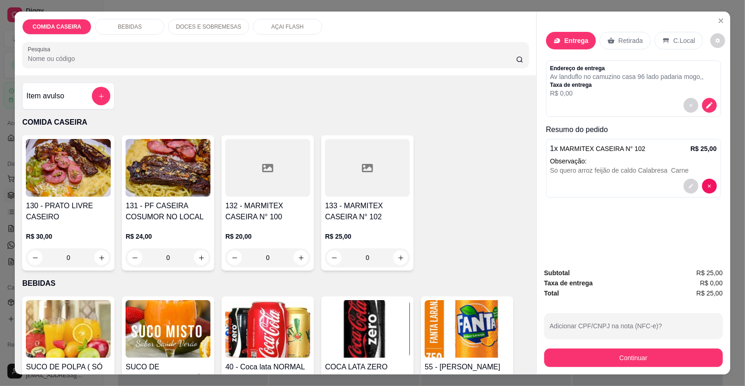
click at [554, 349] on div "Continuar" at bounding box center [633, 356] width 179 height 21
click at [554, 361] on button "Continuar" at bounding box center [633, 357] width 179 height 18
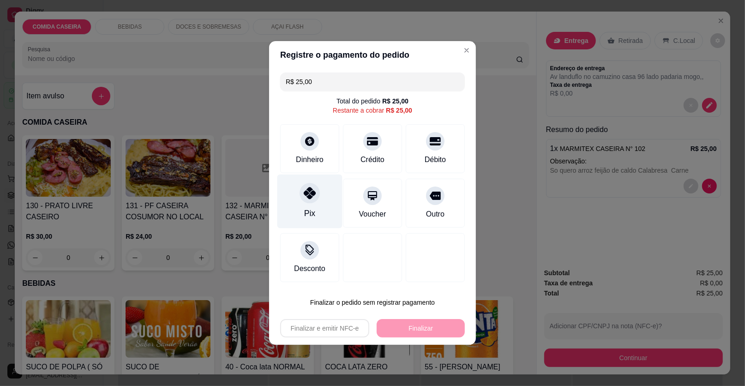
click at [322, 189] on div "Pix" at bounding box center [309, 201] width 65 height 54
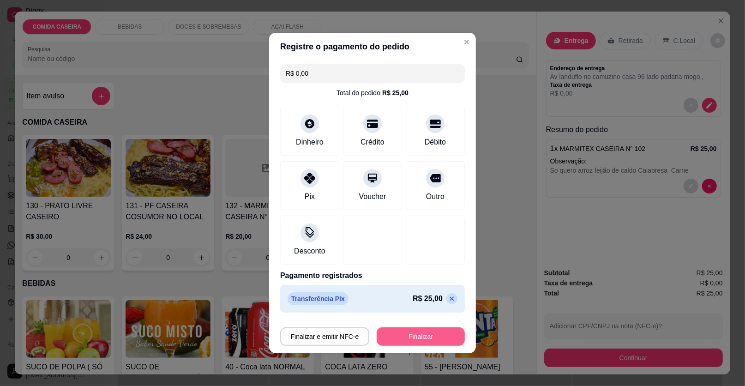
click at [397, 332] on button "Finalizar" at bounding box center [421, 336] width 88 height 18
click at [397, 332] on div "Finalizar e emitir NFC-e Finalizar" at bounding box center [372, 336] width 185 height 18
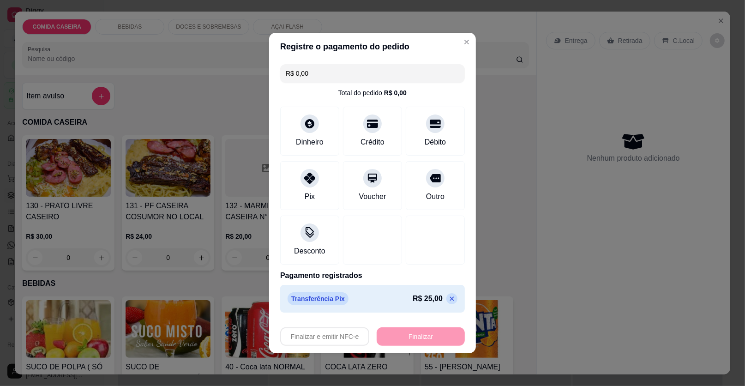
type input "-R$ 25,00"
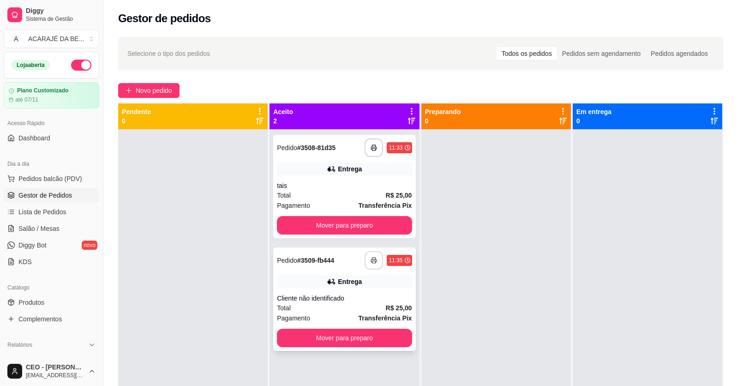
click at [376, 258] on button "button" at bounding box center [374, 260] width 18 height 18
click at [338, 226] on button "Mover para preparo" at bounding box center [344, 225] width 131 height 18
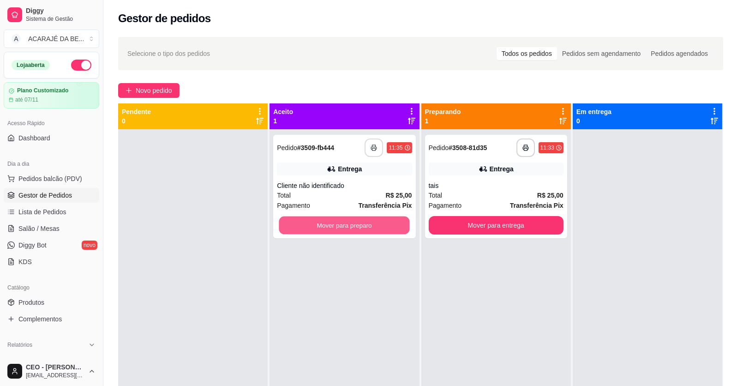
click at [340, 225] on button "Mover para preparo" at bounding box center [344, 225] width 131 height 18
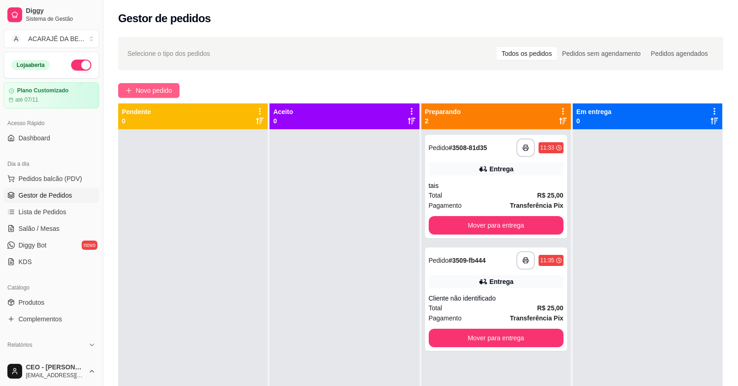
click at [155, 86] on span "Novo pedido" at bounding box center [154, 90] width 36 height 10
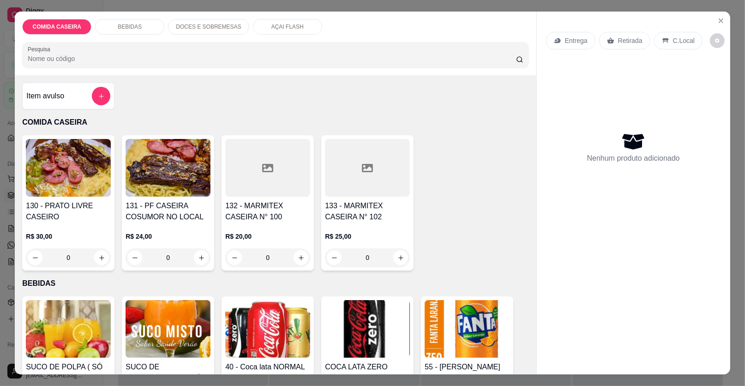
click at [270, 174] on div at bounding box center [267, 168] width 85 height 58
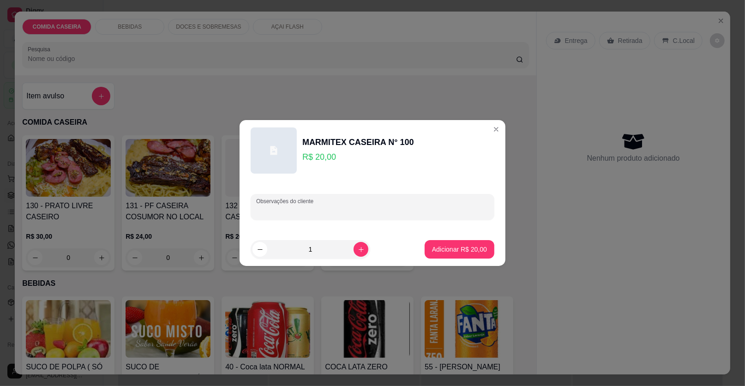
click at [384, 208] on input "Observações do cliente" at bounding box center [372, 210] width 233 height 9
paste input "Feijão de caldo Macarrão Filé de frango Isca de carne Vinagrete Alface com toma…"
type input "Feijão de caldo Macarrão Filé de frango Isca de carne Vinagrete Alface com toma…"
click at [455, 240] on div "Adicionar R$ 20,00" at bounding box center [460, 249] width 70 height 18
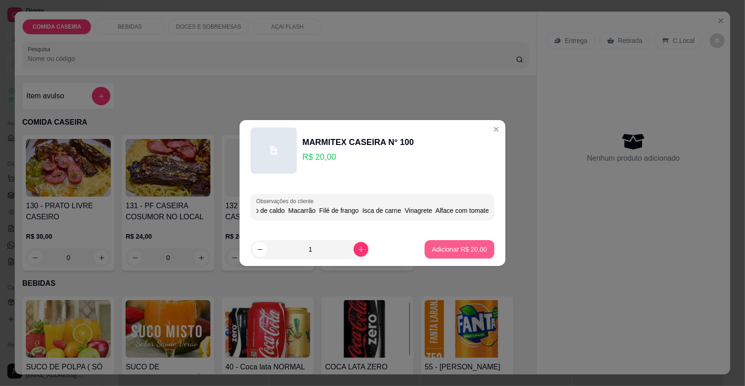
scroll to position [0, 0]
click at [462, 240] on button "Adicionar R$ 20,00" at bounding box center [460, 249] width 68 height 18
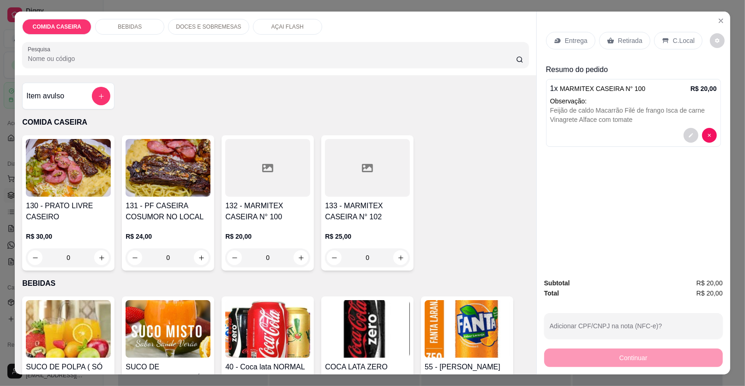
click at [577, 37] on p "Entrega" at bounding box center [576, 40] width 23 height 9
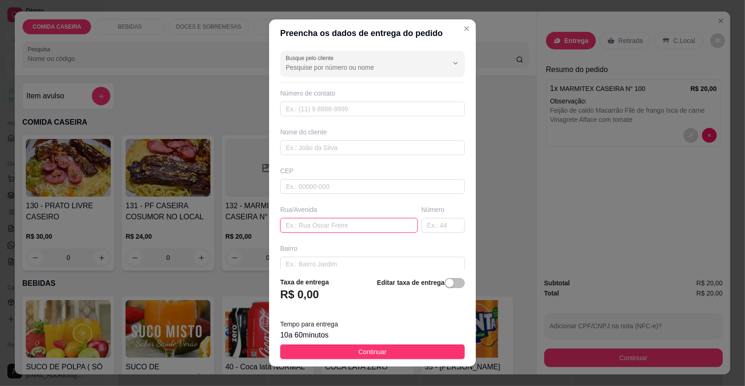
click at [382, 225] on input "text" at bounding box center [349, 225] width 138 height 15
paste input "Entregar aqui na clínica j.e [GEOGRAPHIC_DATA], na esquina de [GEOGRAPHIC_DATA]"
type input "Entregar aqui na clínica j.e [GEOGRAPHIC_DATA], na esquina de [GEOGRAPHIC_DATA]"
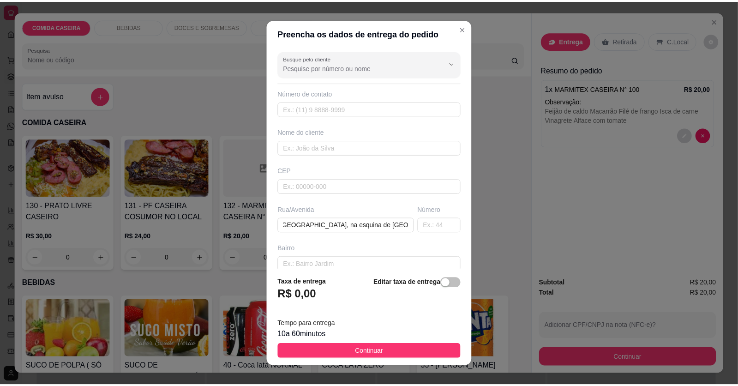
scroll to position [0, 0]
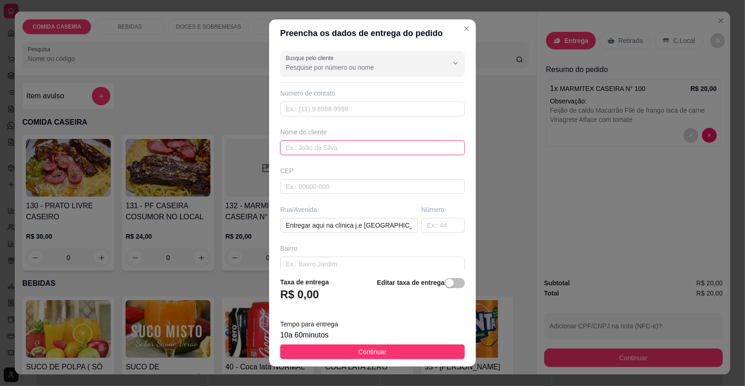
click at [328, 144] on input "text" at bounding box center [372, 147] width 185 height 15
paste input "[PERSON_NAME]"
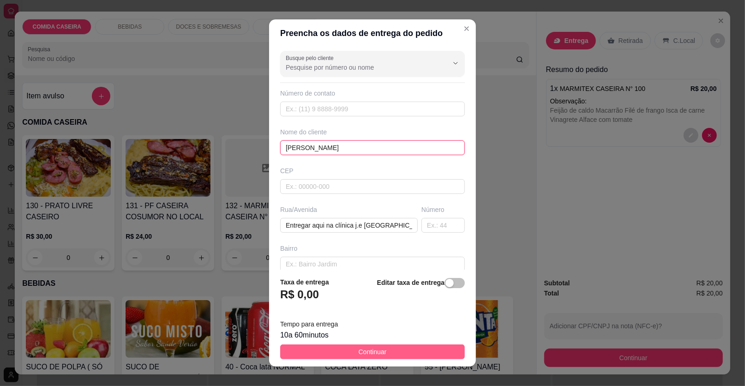
type input "[PERSON_NAME]"
click at [387, 355] on button "Continuar" at bounding box center [372, 351] width 185 height 15
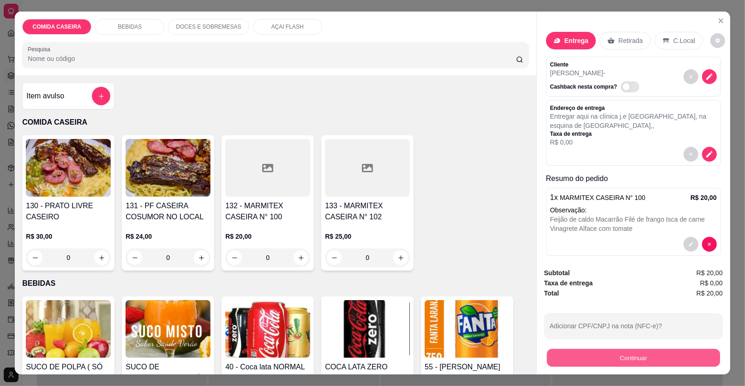
click at [602, 354] on button "Continuar" at bounding box center [633, 358] width 173 height 18
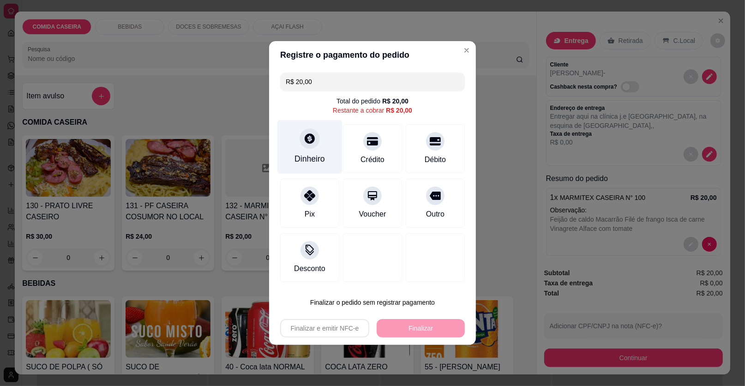
click at [313, 154] on div "Dinheiro" at bounding box center [309, 147] width 65 height 54
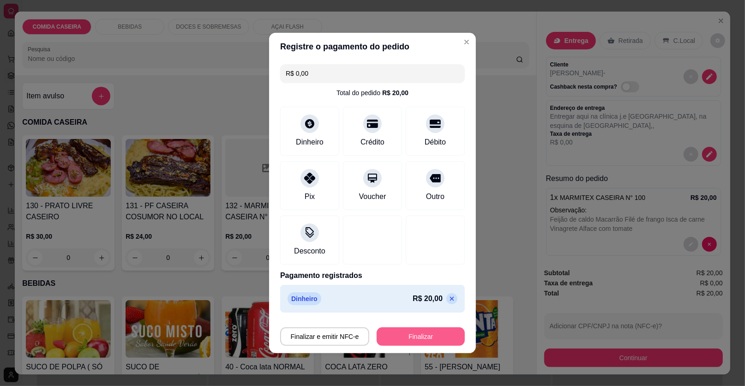
click at [422, 337] on button "Finalizar" at bounding box center [421, 336] width 88 height 18
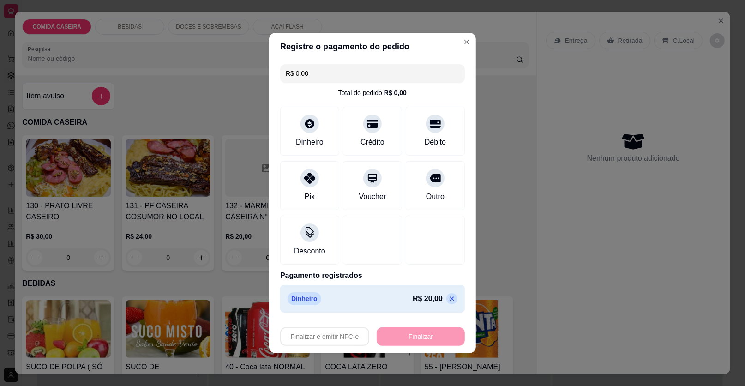
type input "-R$ 20,00"
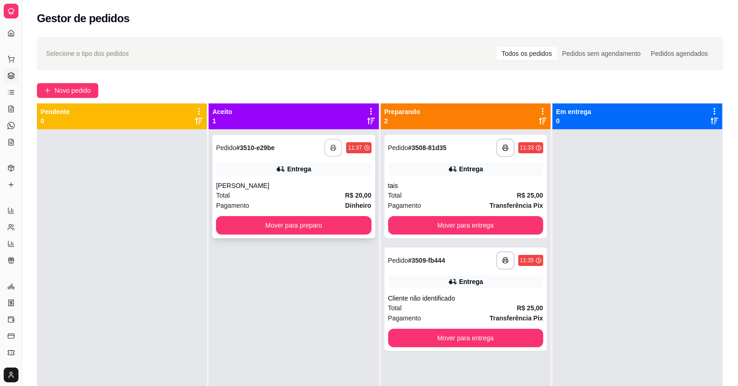
click at [333, 147] on icon "button" at bounding box center [333, 148] width 5 height 2
click at [467, 225] on button "Mover para entrega" at bounding box center [465, 225] width 150 height 18
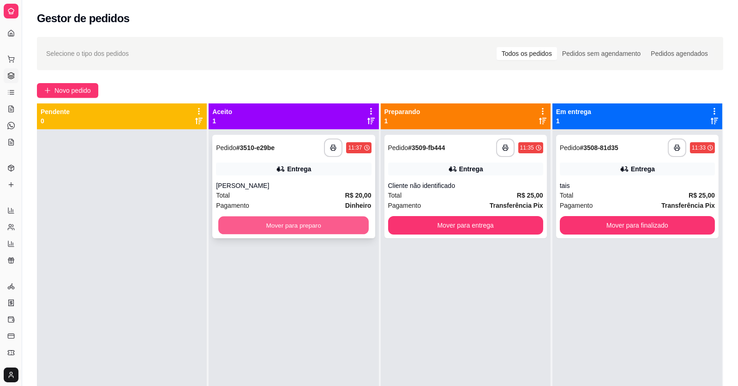
click at [342, 224] on button "Mover para preparo" at bounding box center [293, 225] width 150 height 18
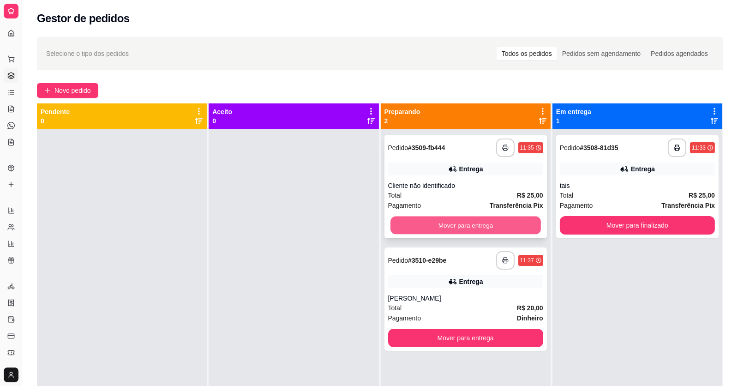
click at [404, 224] on button "Mover para entrega" at bounding box center [465, 225] width 150 height 18
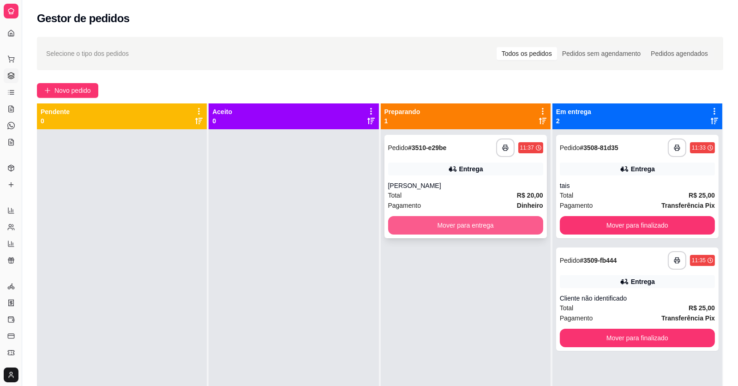
click at [405, 223] on button "Mover para entrega" at bounding box center [465, 225] width 155 height 18
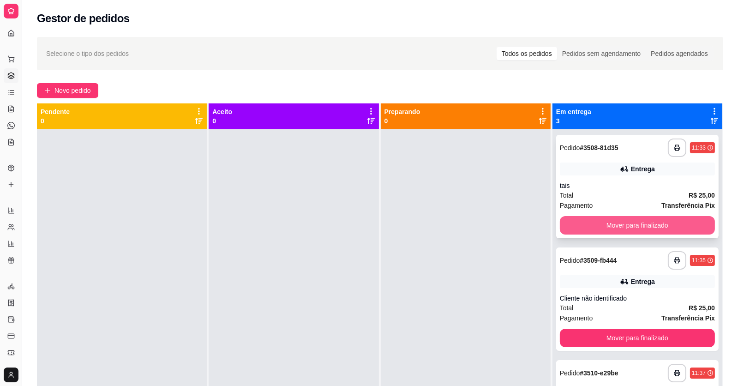
click at [586, 221] on button "Mover para finalizado" at bounding box center [637, 225] width 155 height 18
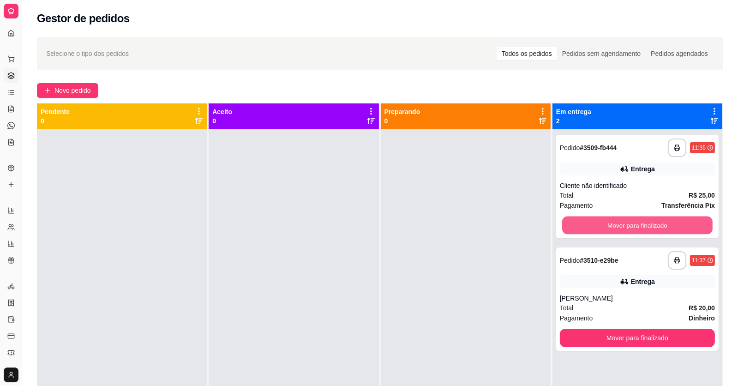
click at [586, 221] on button "Mover para finalizado" at bounding box center [637, 225] width 150 height 18
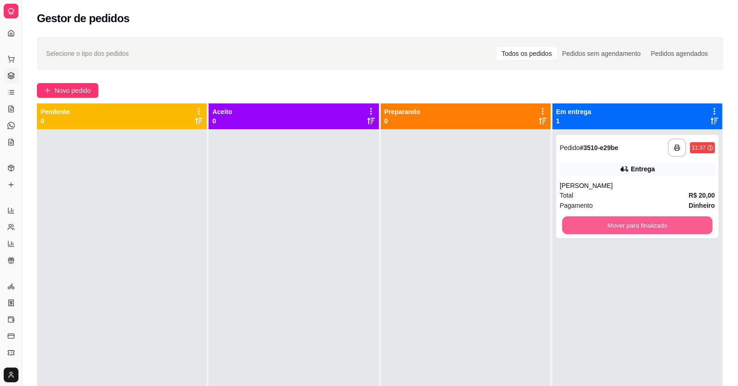
click at [586, 222] on button "Mover para finalizado" at bounding box center [637, 225] width 150 height 18
